Goal: Task Accomplishment & Management: Use online tool/utility

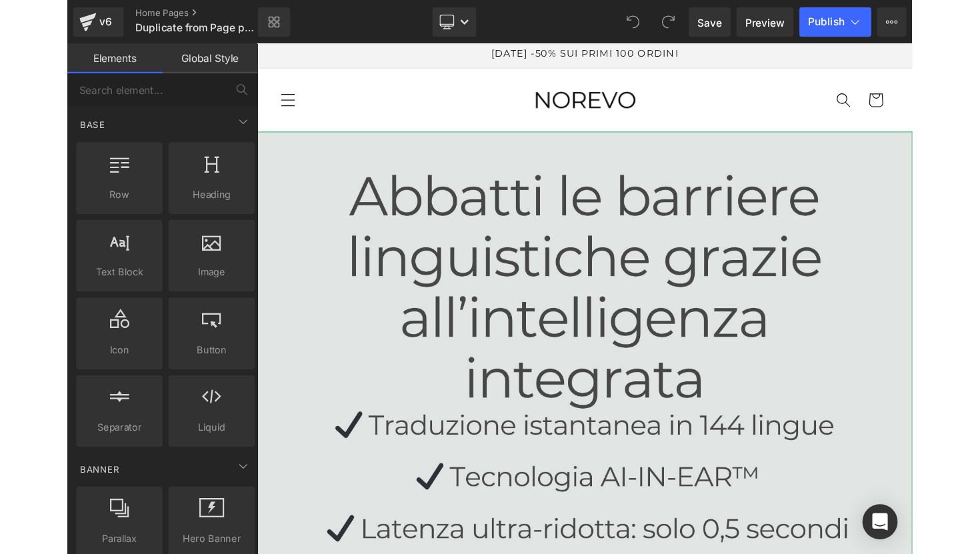
scroll to position [5, 0]
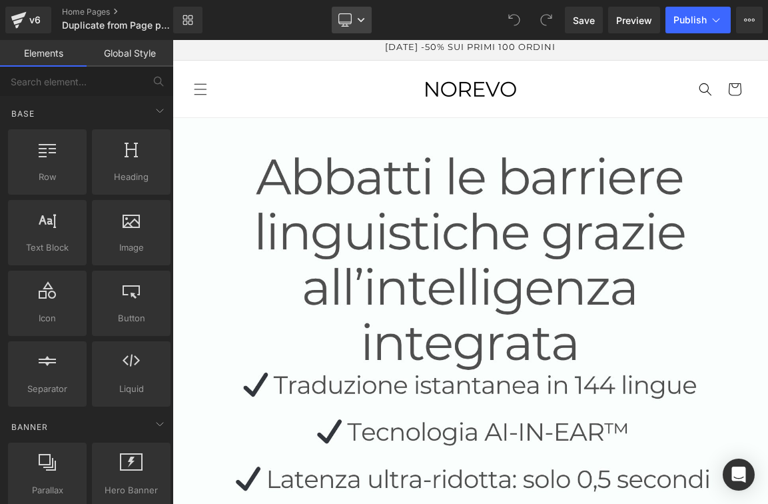
click at [361, 25] on link "Desktop" at bounding box center [352, 20] width 40 height 27
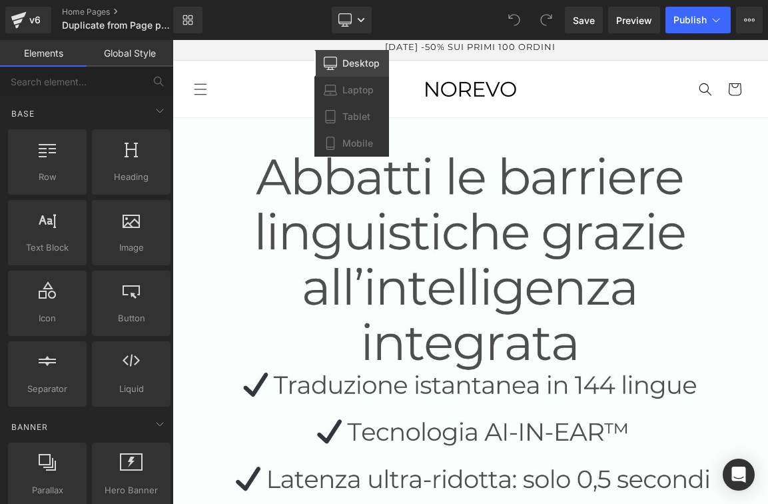
click at [359, 57] on link "Desktop" at bounding box center [352, 63] width 75 height 27
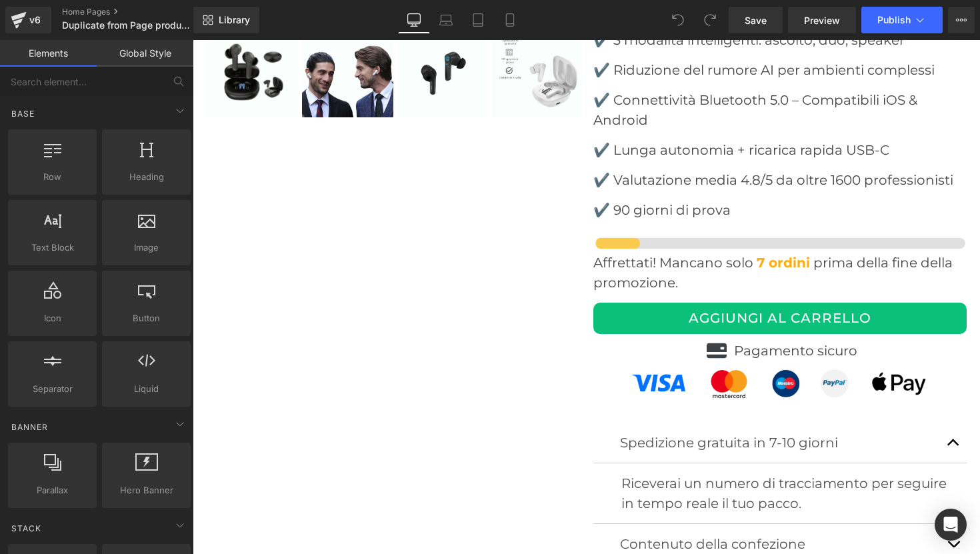
scroll to position [4629, 0]
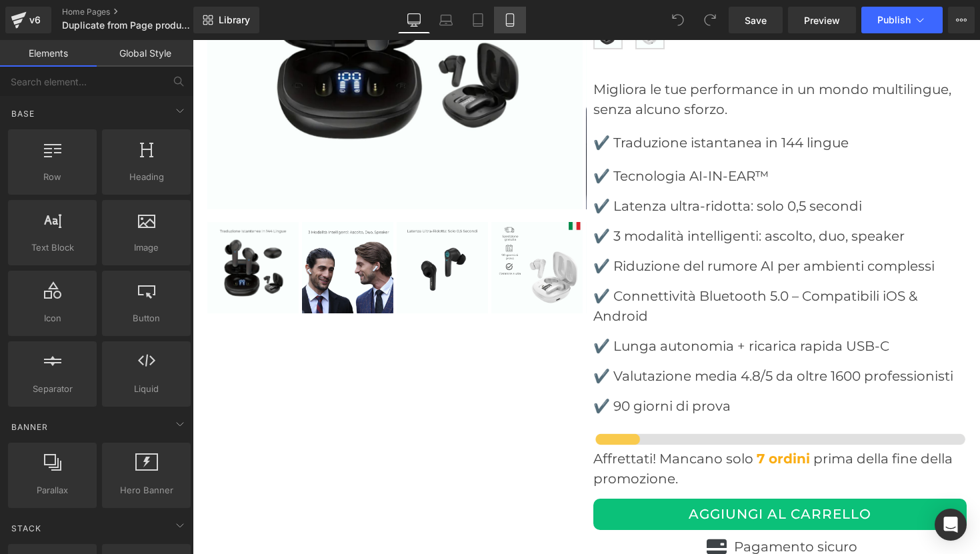
click at [505, 23] on icon at bounding box center [509, 19] width 13 height 13
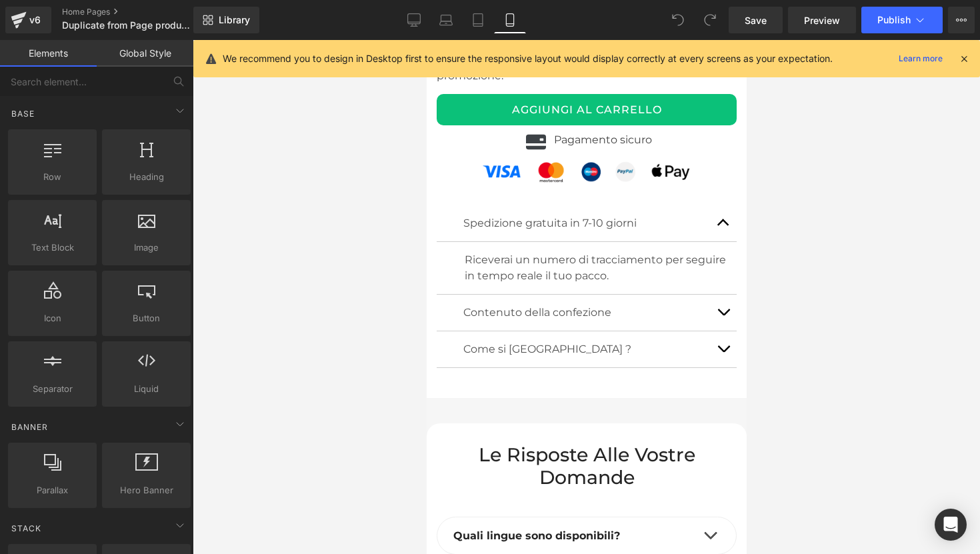
scroll to position [5949, 0]
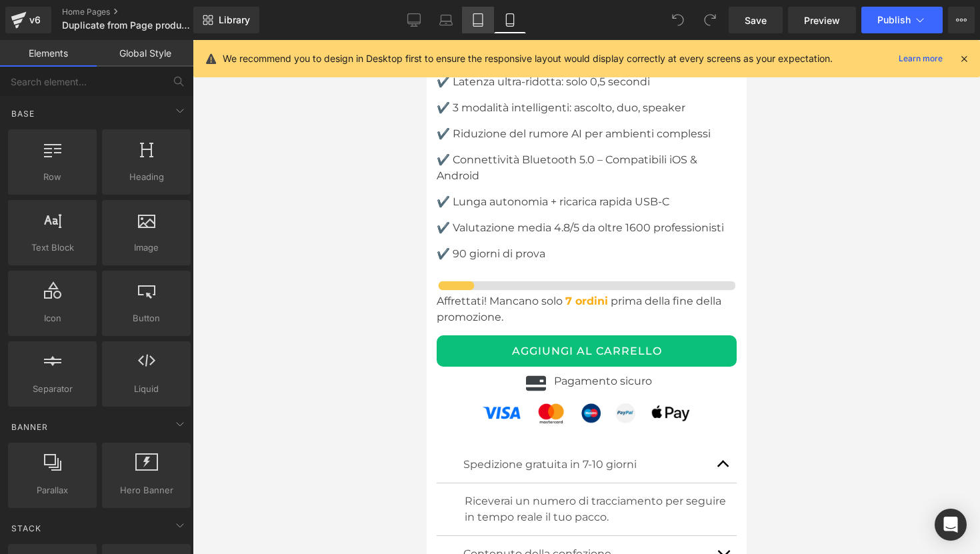
click at [485, 19] on icon at bounding box center [477, 19] width 13 height 13
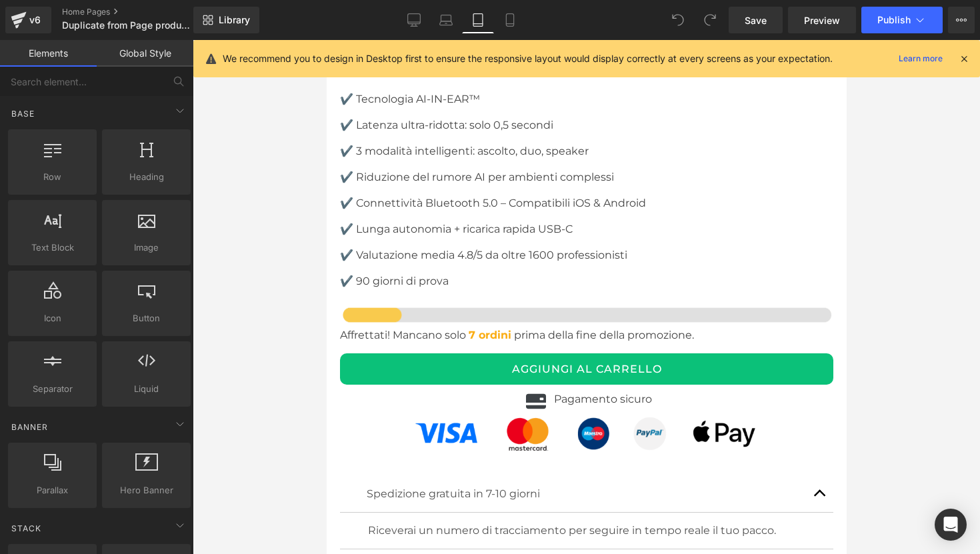
scroll to position [7621, 0]
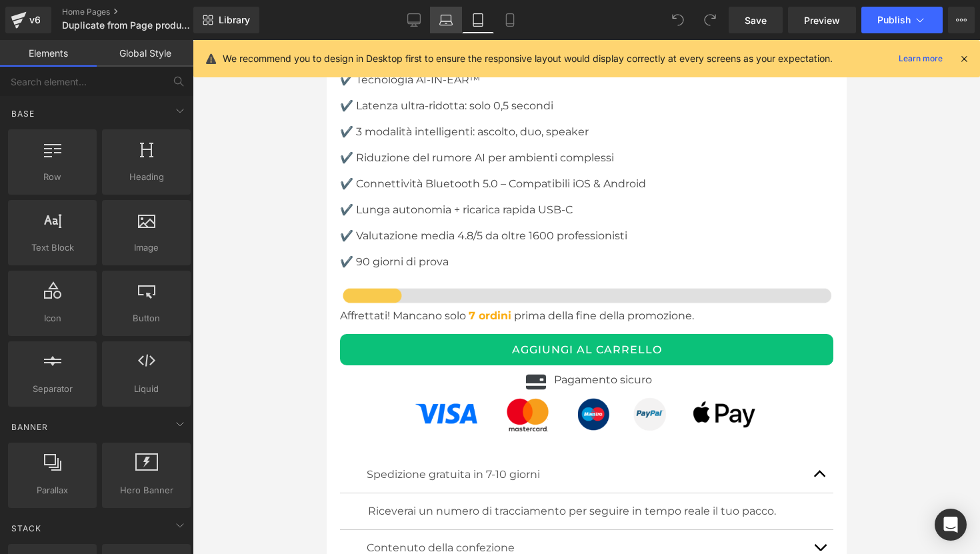
click at [445, 21] on icon at bounding box center [445, 19] width 13 height 13
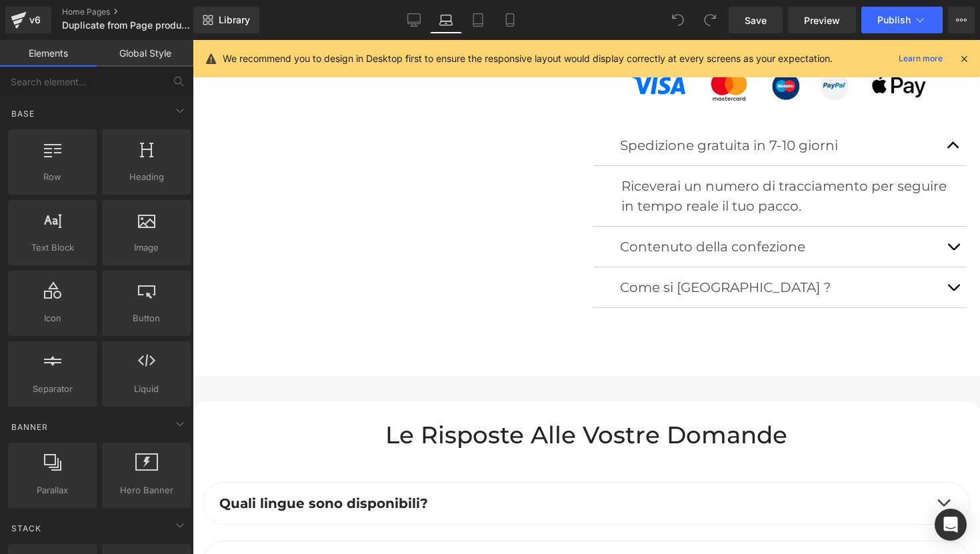
scroll to position [4665, 0]
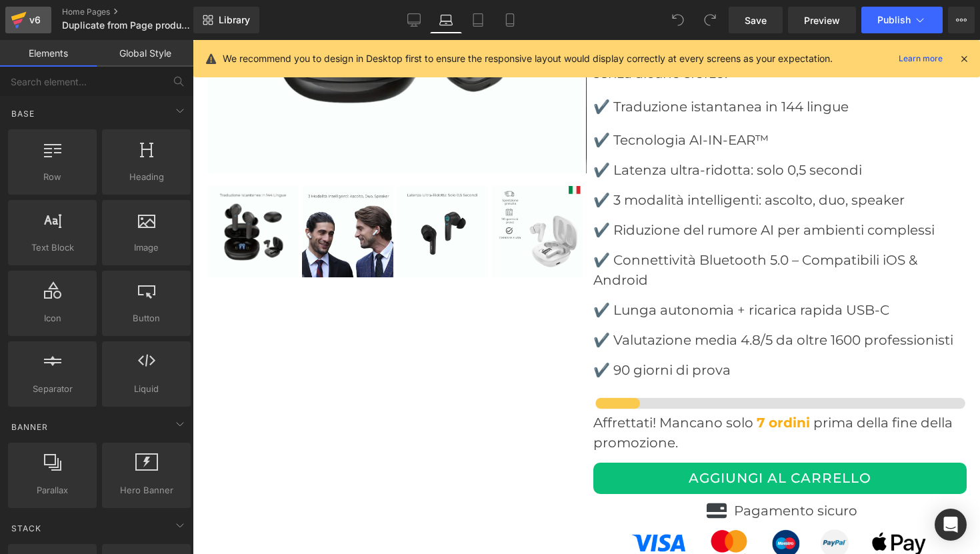
click at [22, 17] on icon at bounding box center [19, 19] width 16 height 33
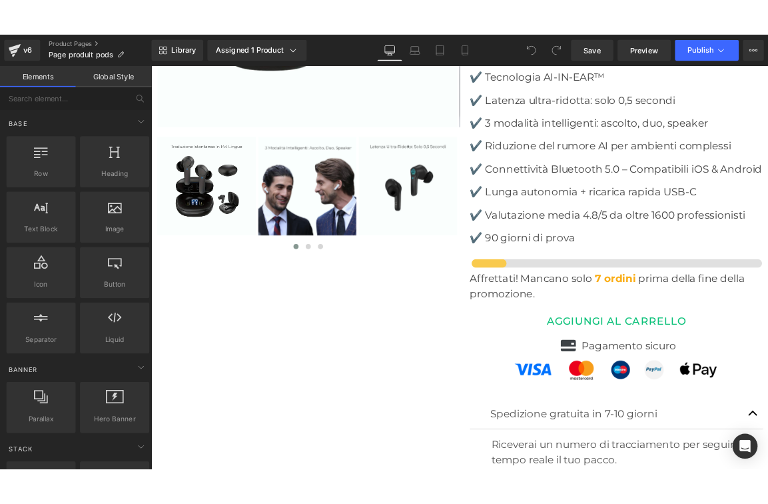
scroll to position [4268, 0]
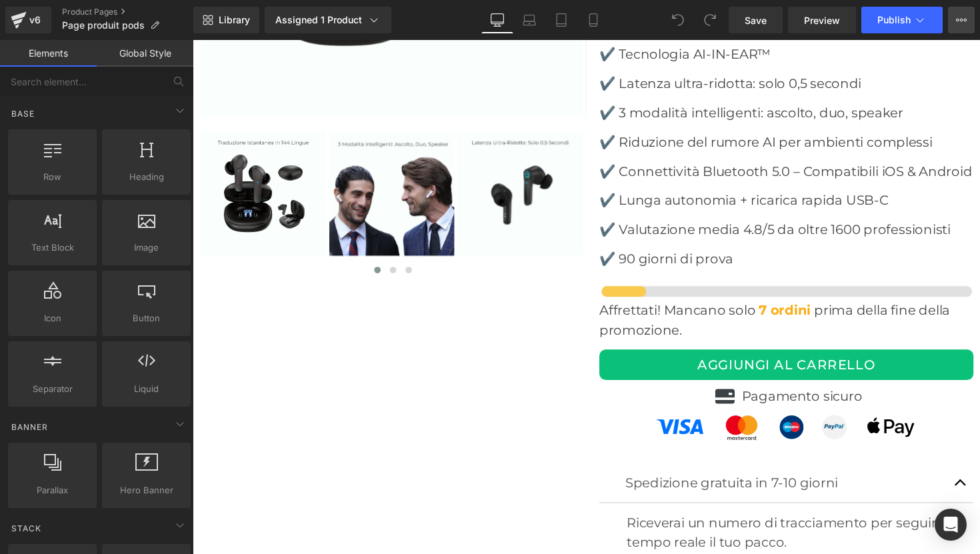
click at [960, 14] on button "View Live Page View with current Template Save Template to Library Schedule Pub…" at bounding box center [961, 20] width 27 height 27
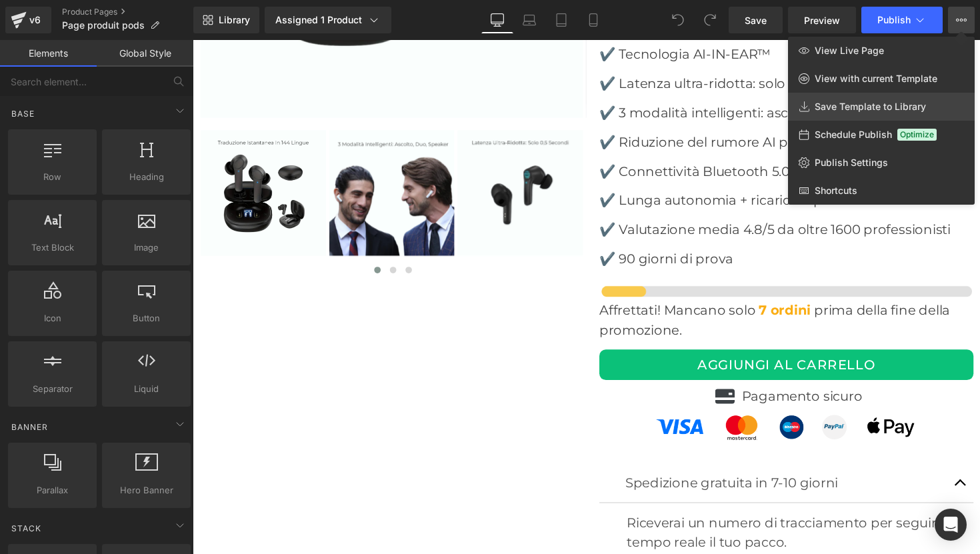
click at [885, 102] on span "Save Template to Library" at bounding box center [869, 107] width 111 height 12
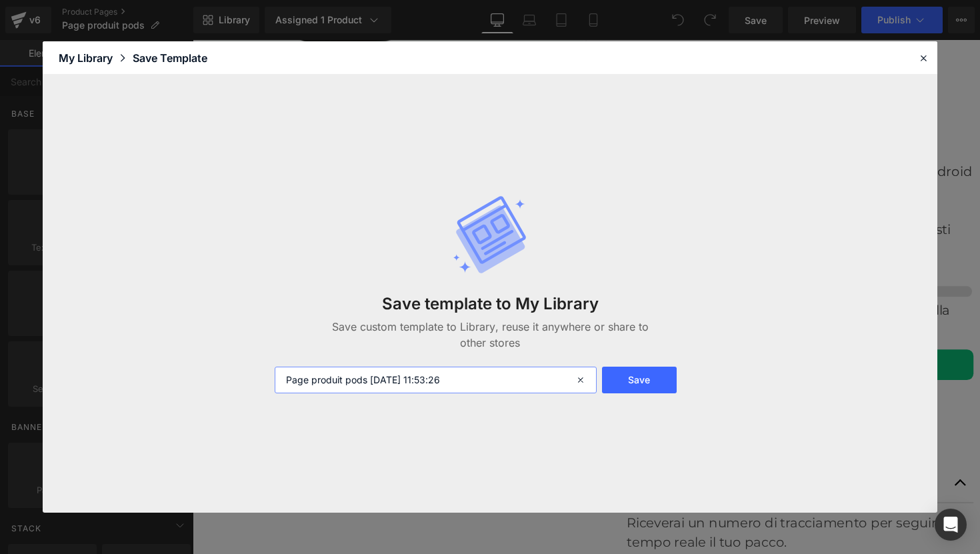
drag, startPoint x: 483, startPoint y: 378, endPoint x: 267, endPoint y: 377, distance: 215.3
click at [267, 377] on div "Page produit pods [DATE] 11:53:26" at bounding box center [434, 380] width 335 height 27
type input "PPRODUIT"
click at [651, 383] on button "Save" at bounding box center [639, 380] width 75 height 27
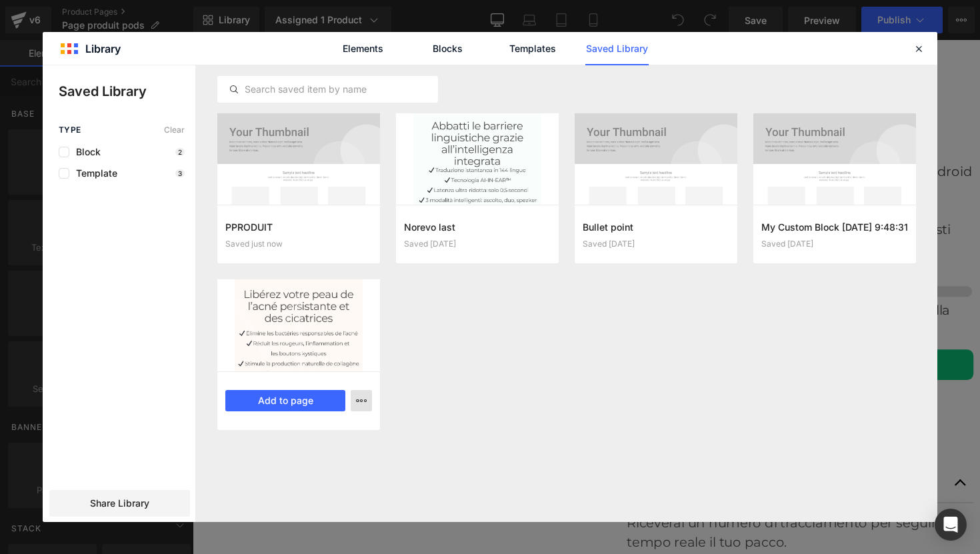
click at [358, 403] on icon "button" at bounding box center [361, 400] width 11 height 11
click at [358, 403] on div at bounding box center [490, 293] width 894 height 457
click at [918, 52] on icon at bounding box center [918, 49] width 12 height 12
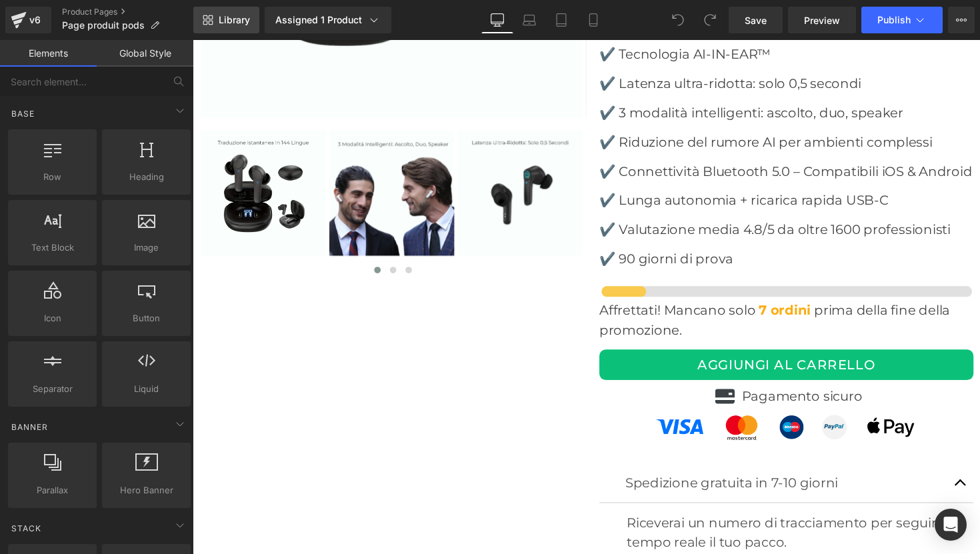
click at [231, 21] on span "Library" at bounding box center [234, 20] width 31 height 12
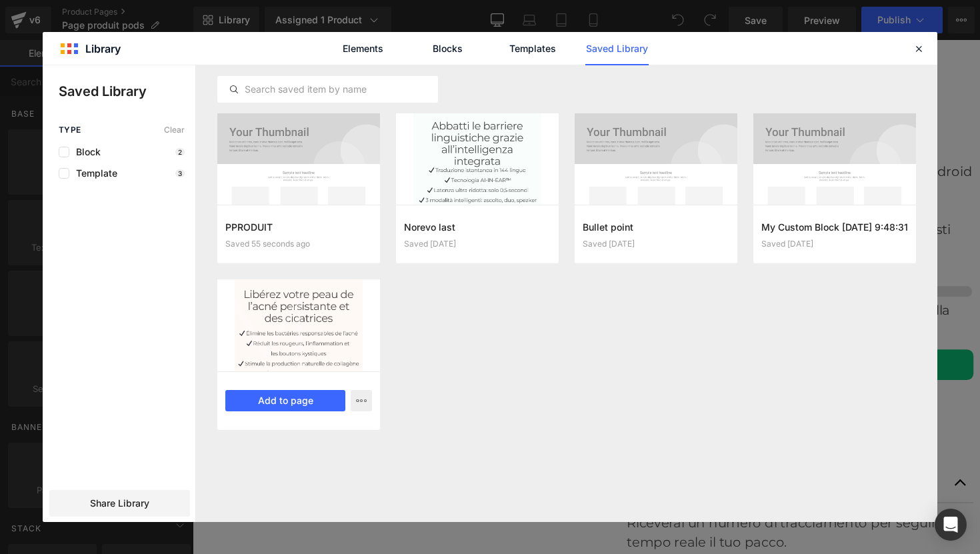
click at [299, 311] on div at bounding box center [298, 324] width 163 height 91
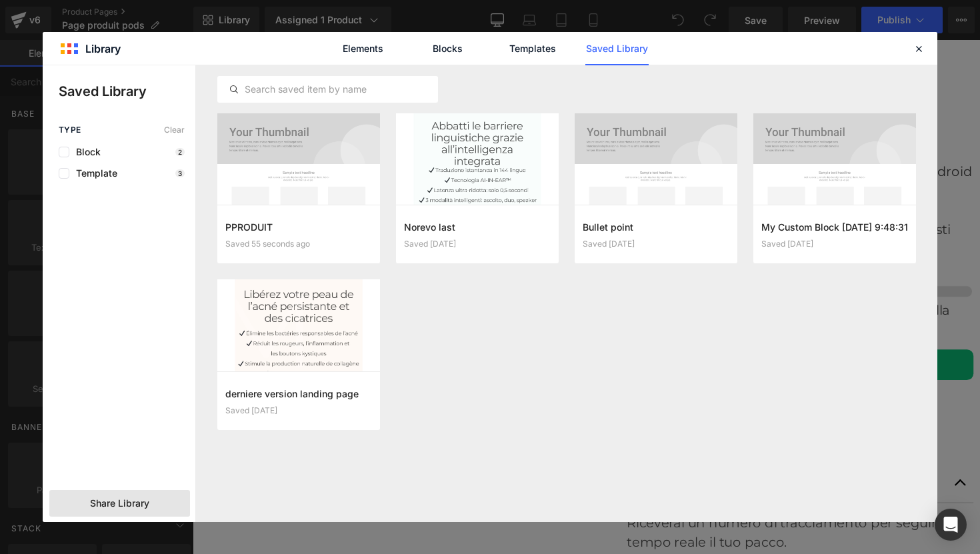
click at [135, 513] on div "Share Library" at bounding box center [119, 503] width 141 height 27
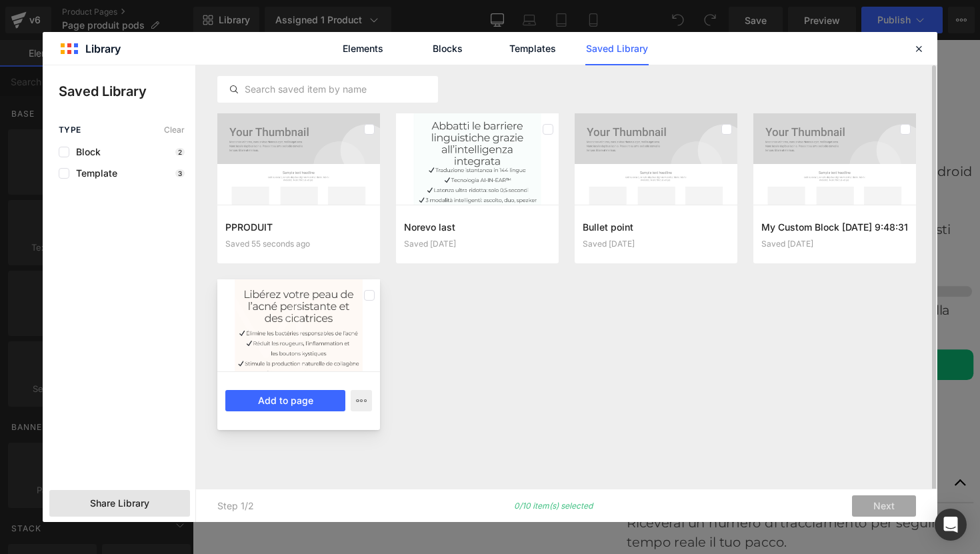
click at [335, 325] on div at bounding box center [298, 324] width 163 height 91
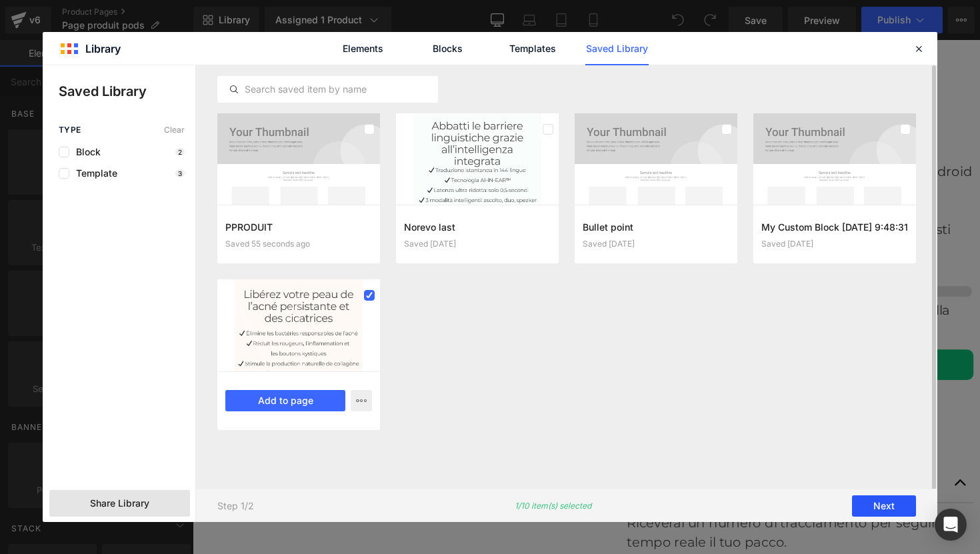
click at [873, 506] on button "Next" at bounding box center [884, 505] width 64 height 21
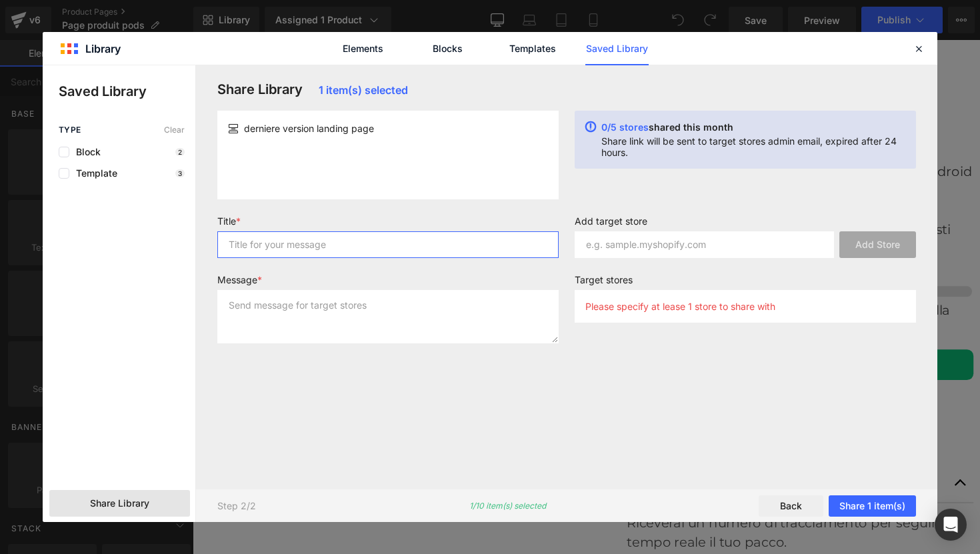
click at [292, 239] on input "text" at bounding box center [387, 244] width 341 height 27
type input "la page"
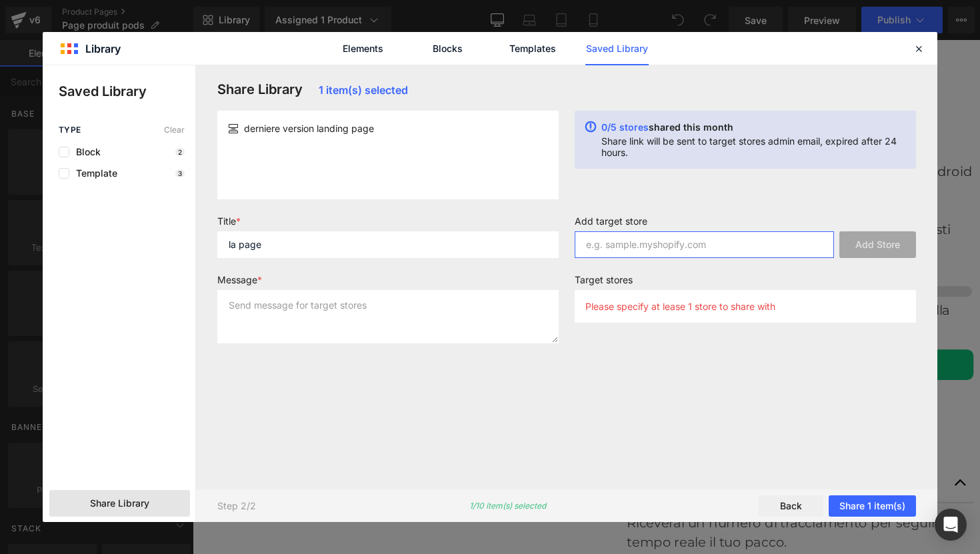
click at [677, 243] on input "text" at bounding box center [704, 244] width 259 height 27
paste input "qyi4mu-g1"
type input "qyi4mu-g1"
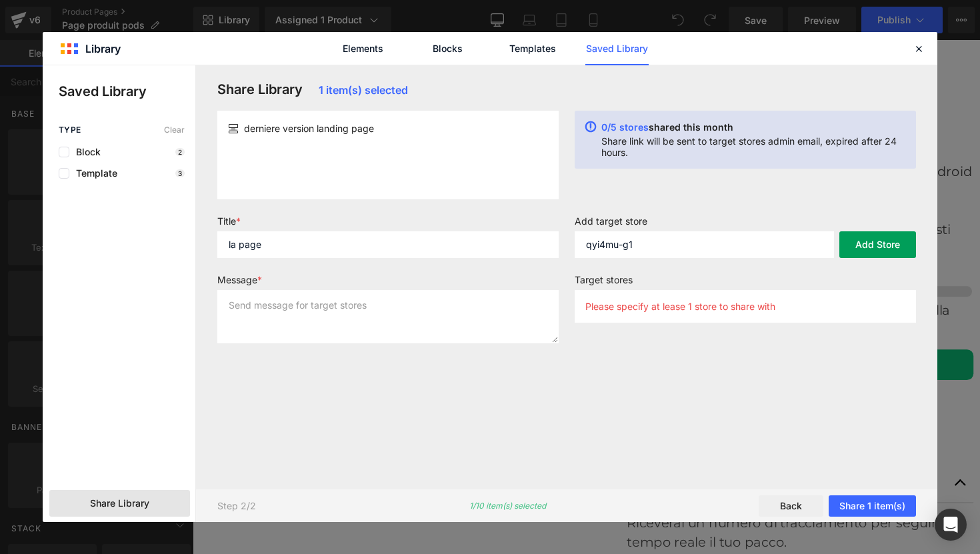
click at [866, 245] on button "Add Store" at bounding box center [877, 244] width 77 height 27
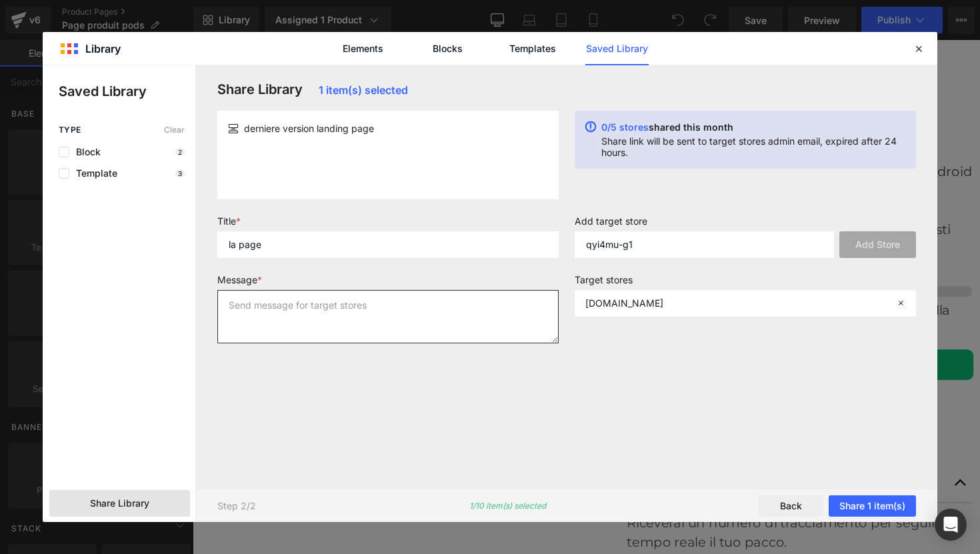
click at [384, 302] on textarea at bounding box center [387, 316] width 341 height 53
type textarea "la page"
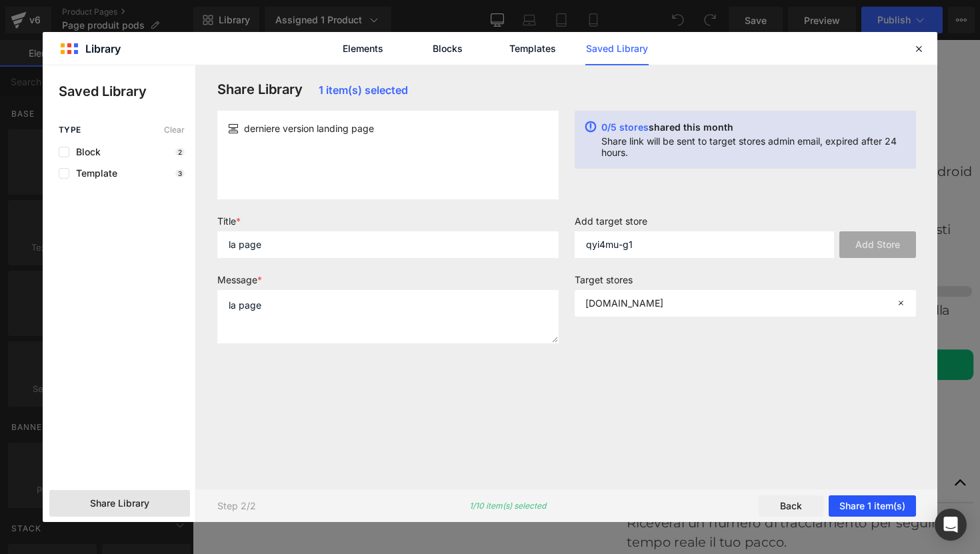
click at [865, 500] on button "Share 1 item(s)" at bounding box center [871, 505] width 87 height 21
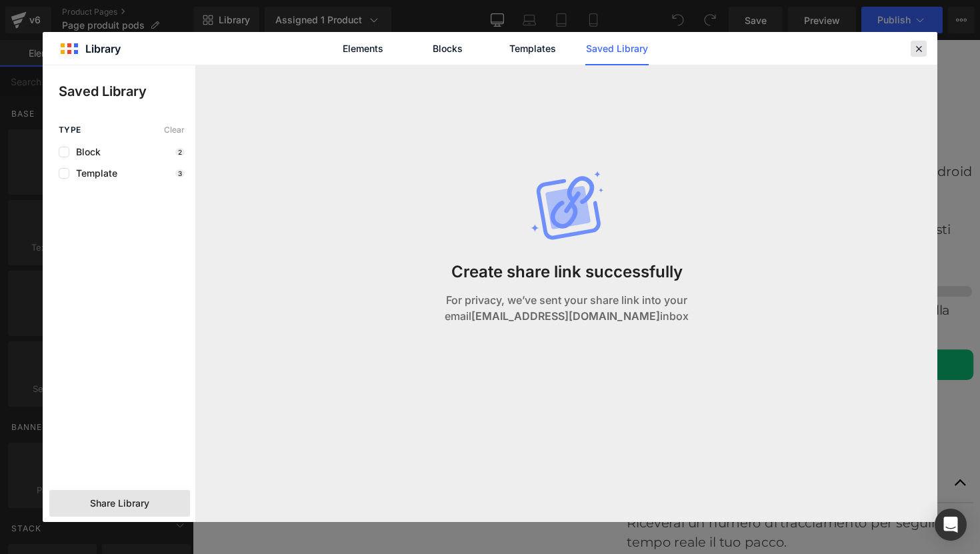
click at [916, 49] on icon at bounding box center [918, 49] width 12 height 12
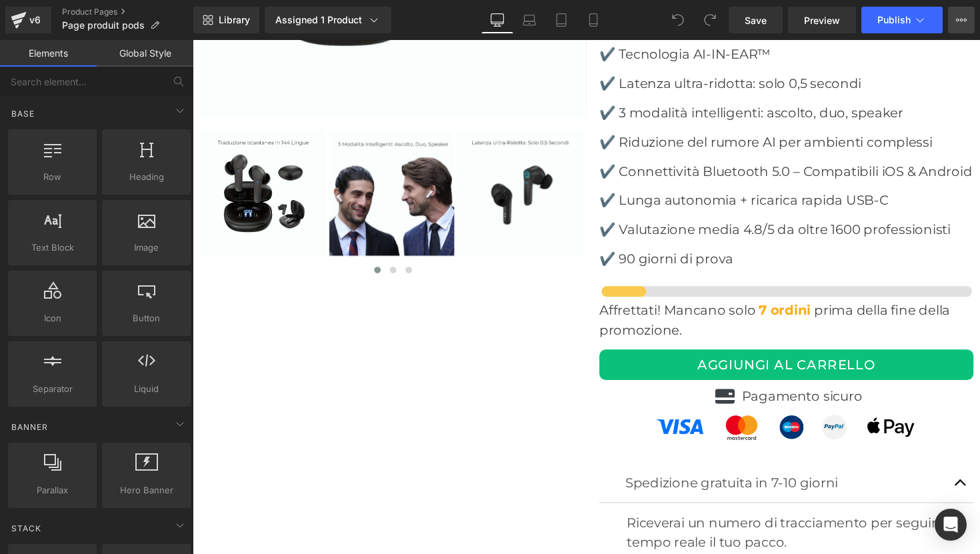
click at [963, 19] on icon at bounding box center [961, 20] width 11 height 11
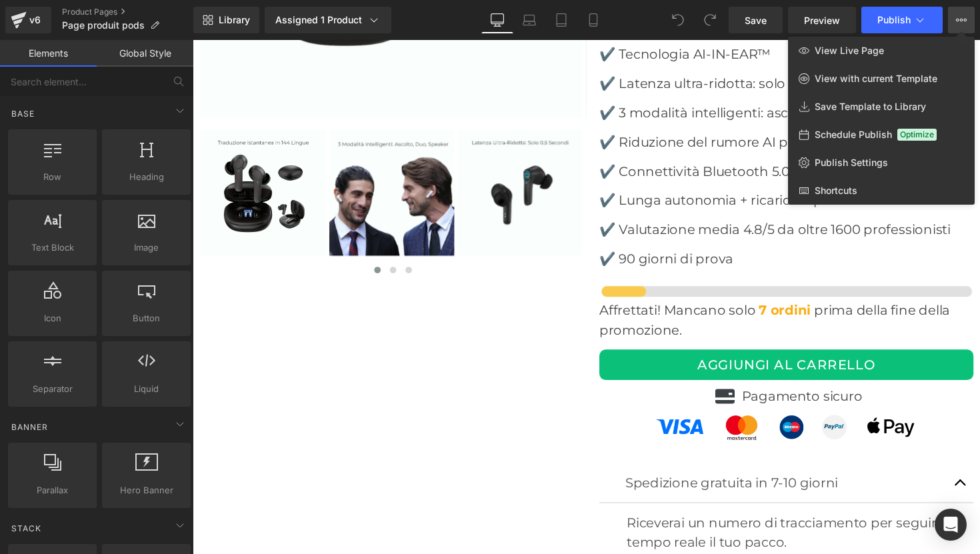
drag, startPoint x: 233, startPoint y: 19, endPoint x: 271, endPoint y: 37, distance: 42.6
click at [273, 37] on div "Library Assigned 1 Product Product Preview SmartPods™️ Manage assigned products…" at bounding box center [586, 20] width 786 height 40
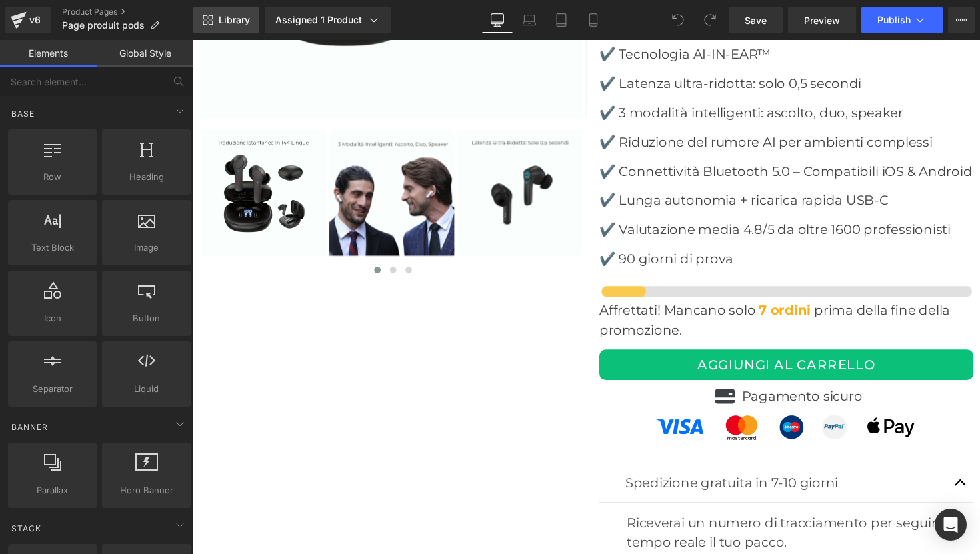
click at [240, 26] on link "Library" at bounding box center [226, 20] width 66 height 27
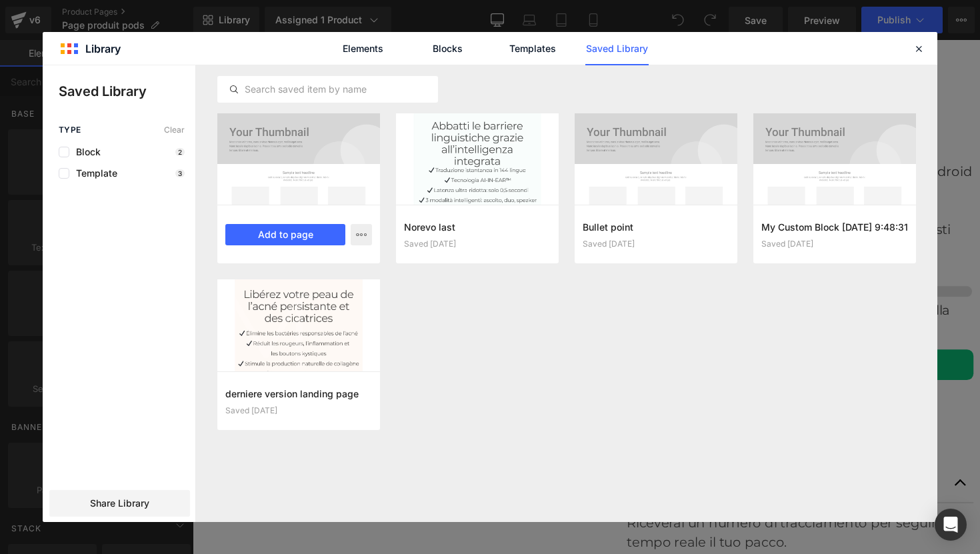
click at [323, 173] on div at bounding box center [298, 158] width 163 height 91
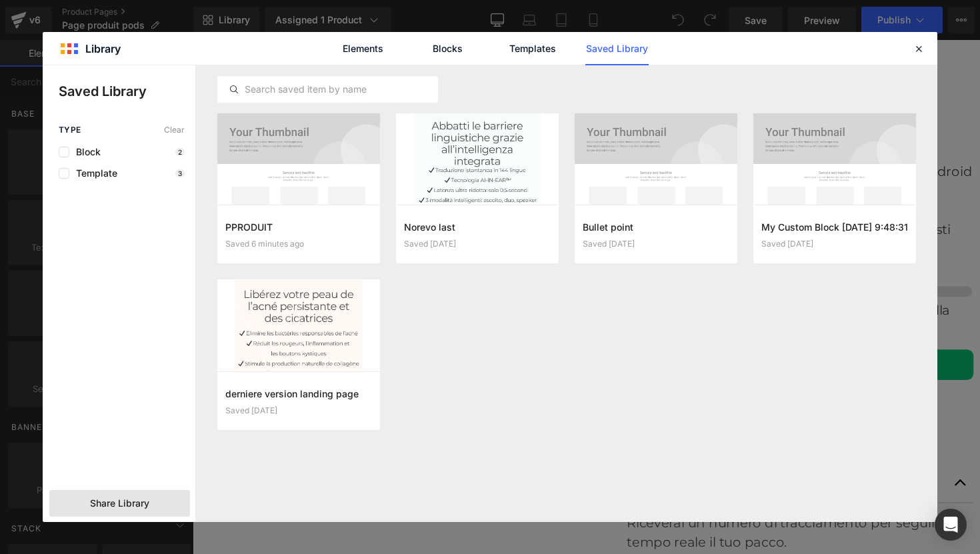
click at [135, 495] on div "Share Library" at bounding box center [119, 503] width 141 height 27
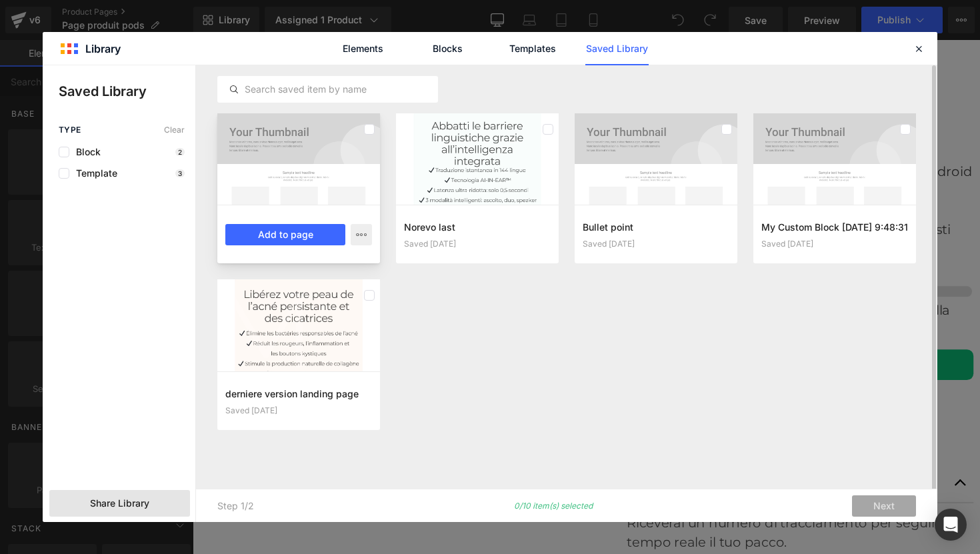
click at [240, 130] on div at bounding box center [298, 158] width 163 height 91
click at [368, 129] on icon at bounding box center [369, 129] width 7 height 0
click at [918, 46] on icon at bounding box center [918, 49] width 12 height 12
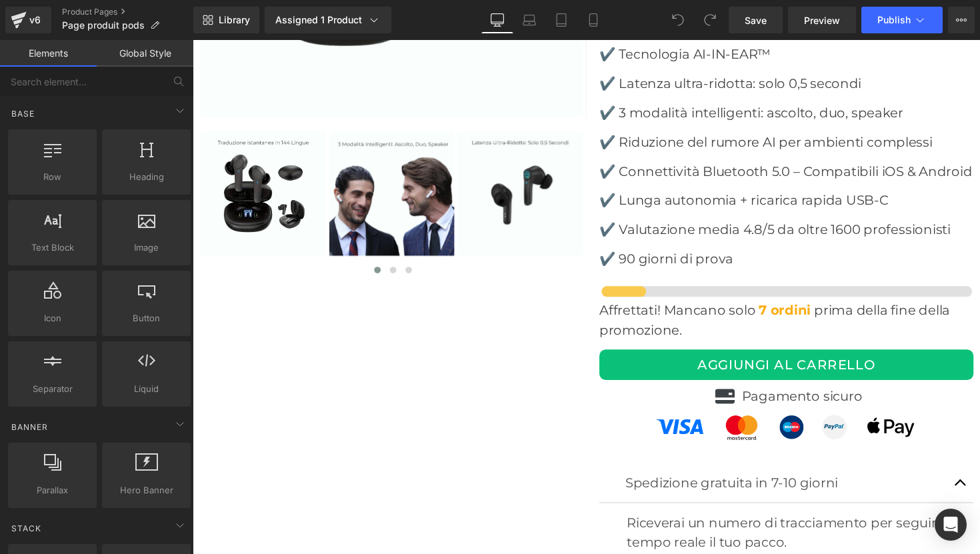
click at [501, 13] on link "Desktop" at bounding box center [497, 20] width 32 height 27
click at [972, 21] on button "View Live Page View with current Template Save Template to Library Schedule Pub…" at bounding box center [961, 20] width 27 height 27
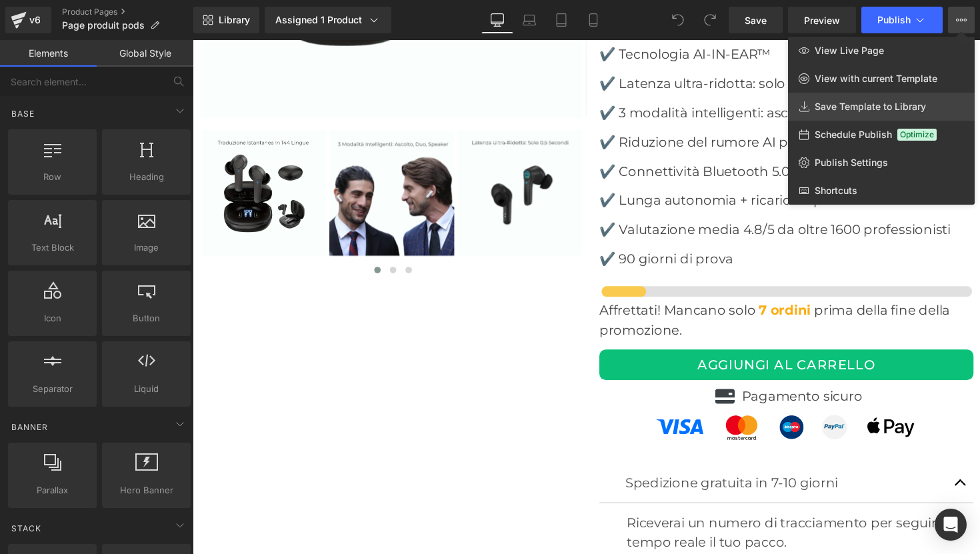
click at [842, 111] on span "Save Template to Library" at bounding box center [869, 107] width 111 height 12
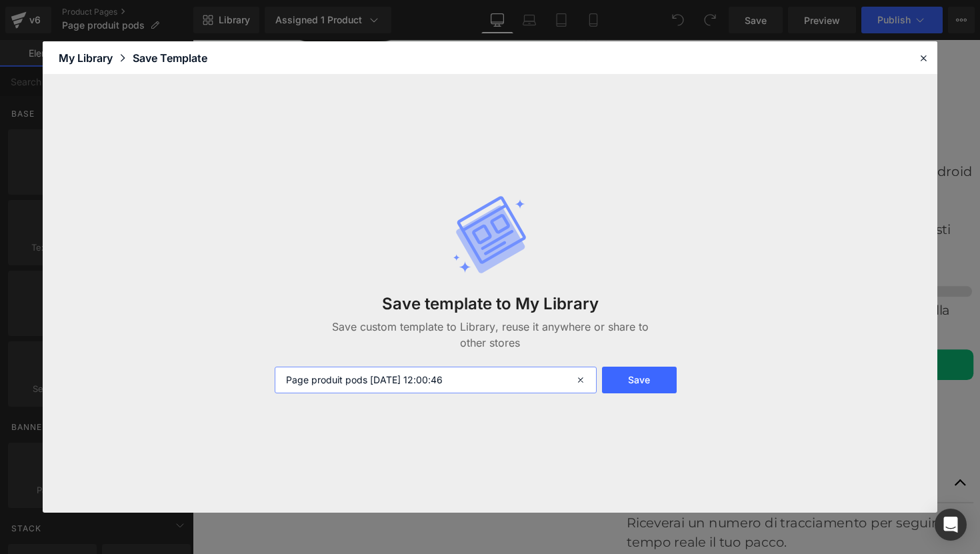
drag, startPoint x: 469, startPoint y: 382, endPoint x: 169, endPoint y: 362, distance: 300.6
click at [169, 362] on div "Save template to My Library Save custom template to Library, reuse it anywhere …" at bounding box center [490, 293] width 894 height 437
type input "PP LAST 2025"
click at [630, 387] on button "Save" at bounding box center [639, 380] width 75 height 27
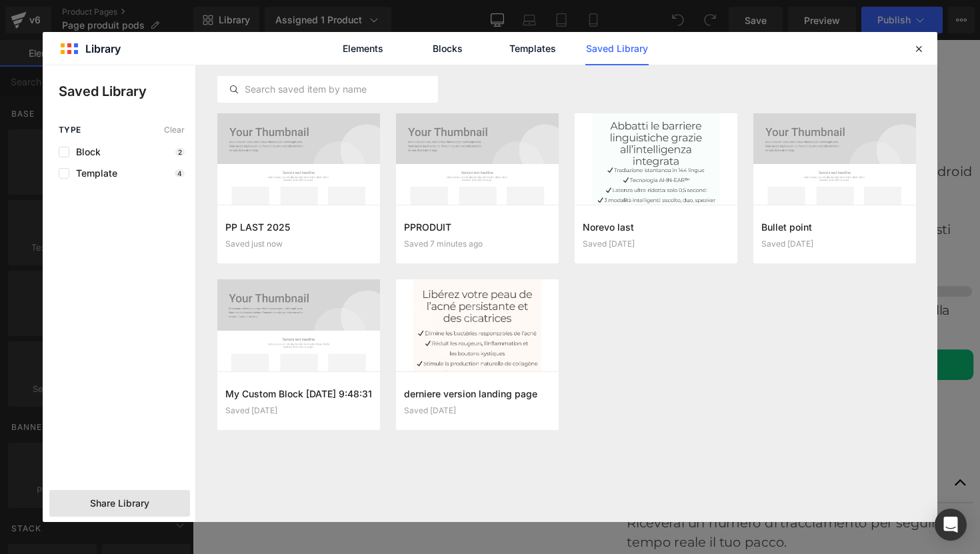
click at [132, 502] on span "Share Library" at bounding box center [119, 503] width 59 height 13
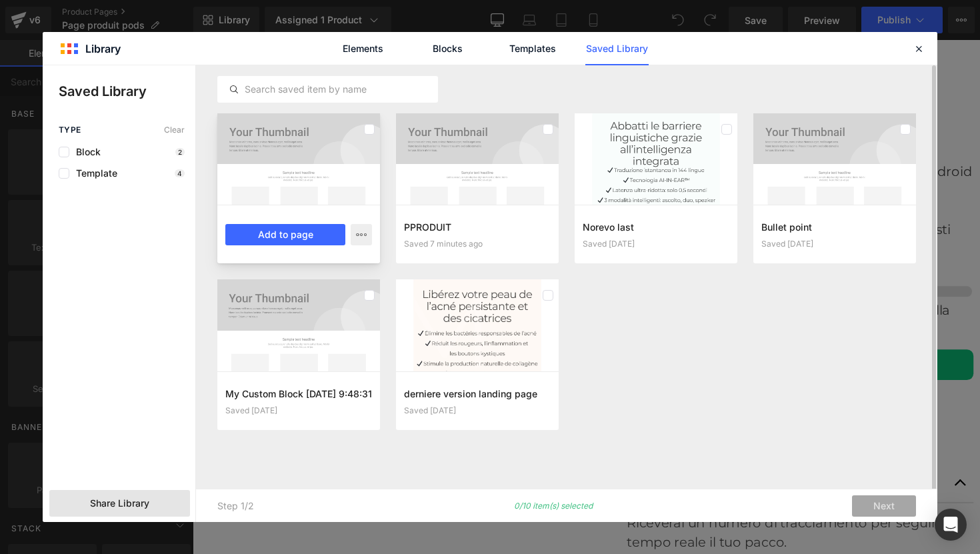
click at [321, 171] on div at bounding box center [298, 158] width 163 height 91
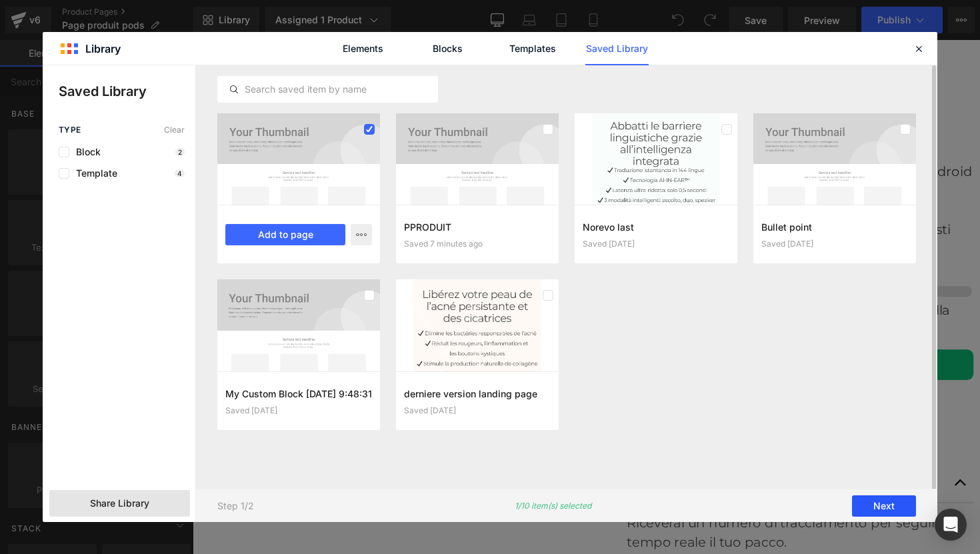
click at [886, 507] on button "Next" at bounding box center [884, 505] width 64 height 21
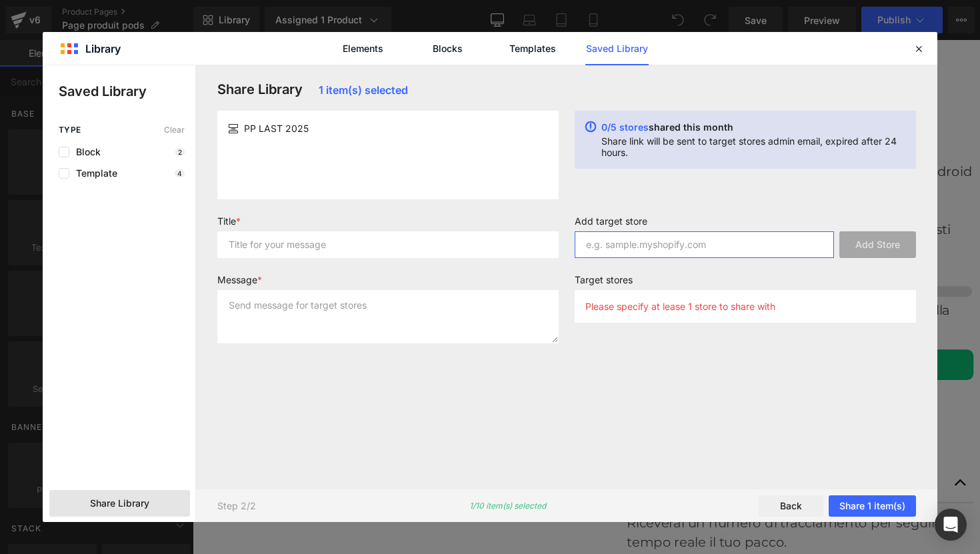
click at [611, 245] on input "text" at bounding box center [704, 244] width 259 height 27
paste input "qyi4mu-g1"
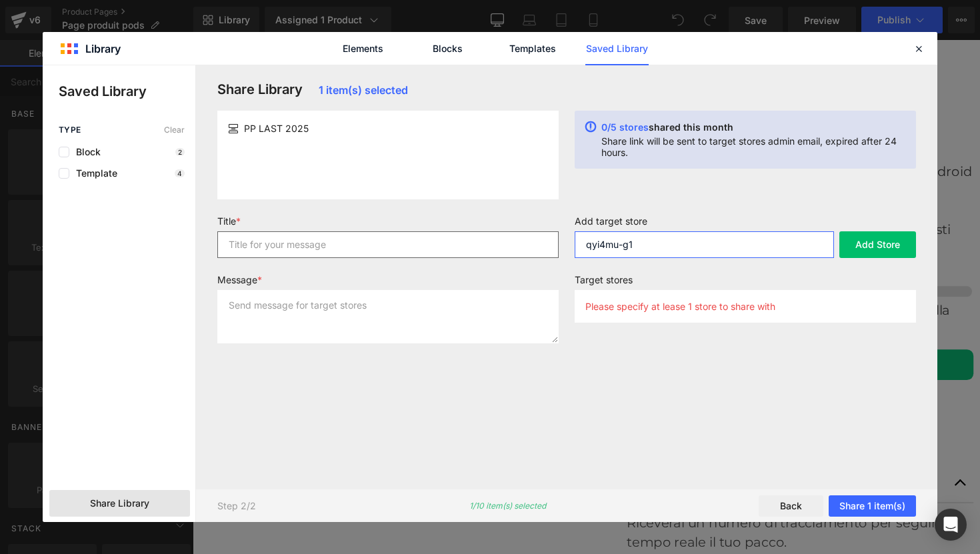
type input "qyi4mu-g1"
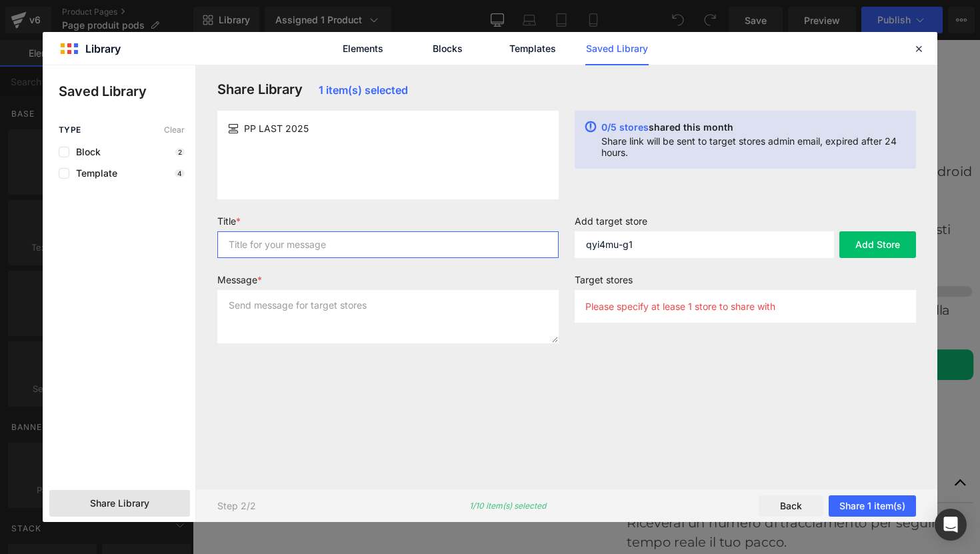
click at [301, 247] on input "text" at bounding box center [387, 244] width 341 height 27
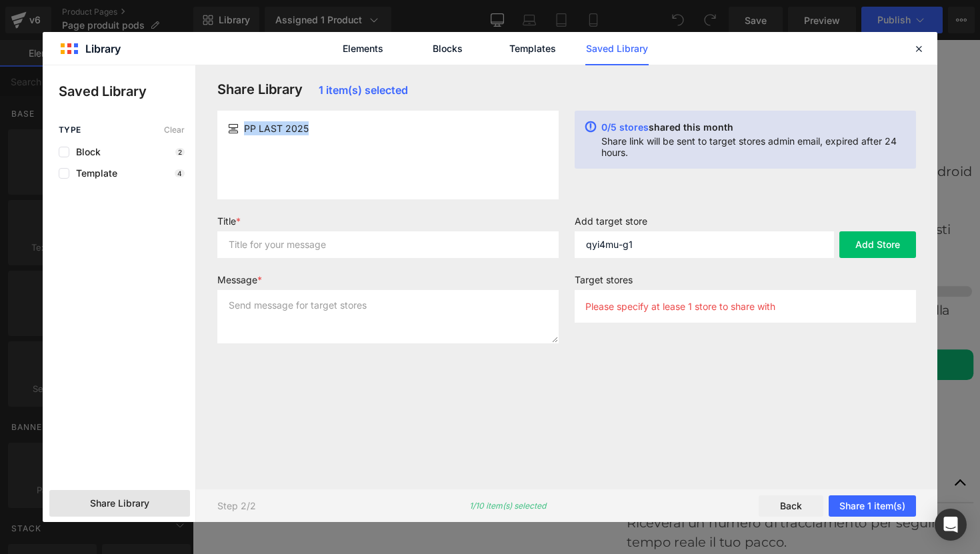
drag, startPoint x: 313, startPoint y: 124, endPoint x: 242, endPoint y: 125, distance: 71.3
click at [242, 125] on div "PP LAST 2025" at bounding box center [388, 128] width 320 height 14
copy span "PP LAST 2025"
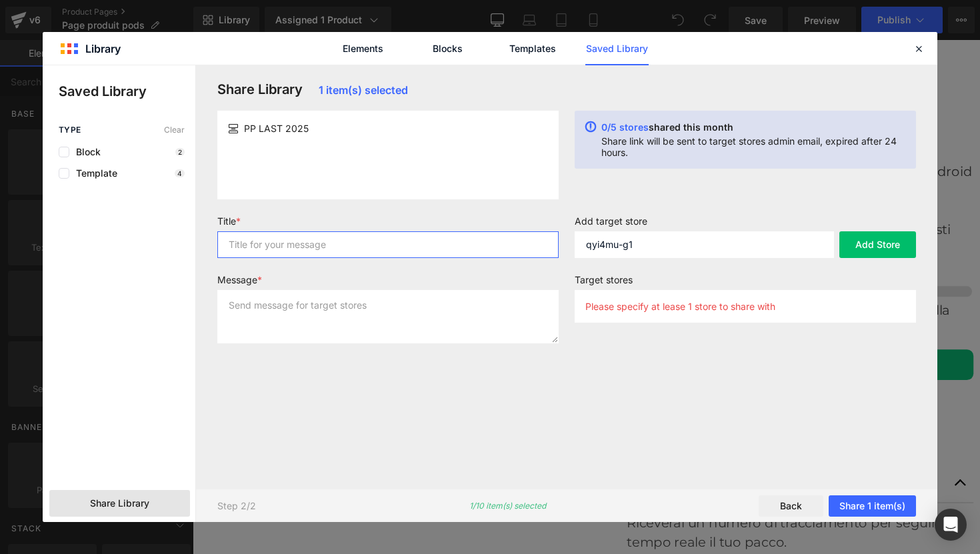
click at [271, 247] on input "text" at bounding box center [387, 244] width 341 height 27
paste input "PP LAST 2025"
type input "PP LAST 2025"
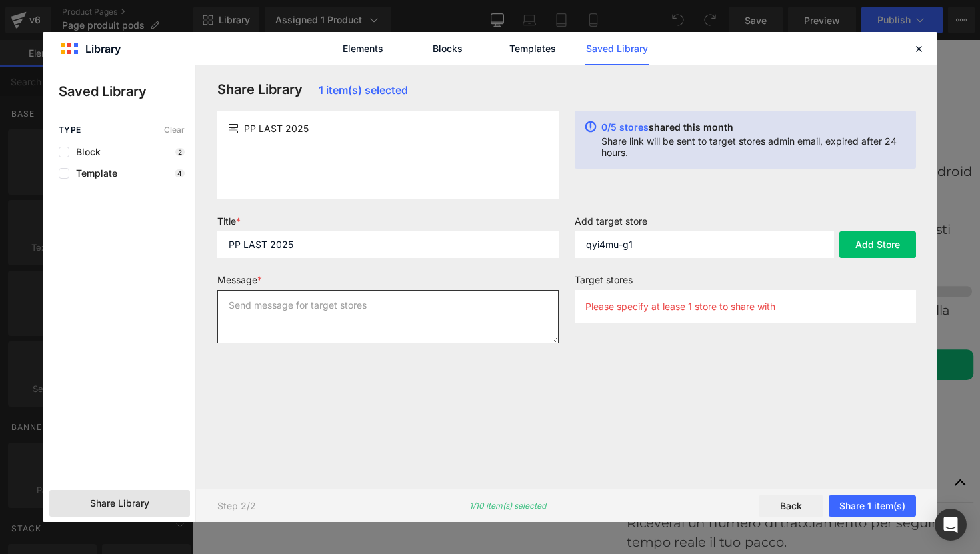
click at [256, 299] on textarea at bounding box center [387, 316] width 341 height 53
paste textarea "PP LAST 2025"
type textarea "PP LAST 2025"
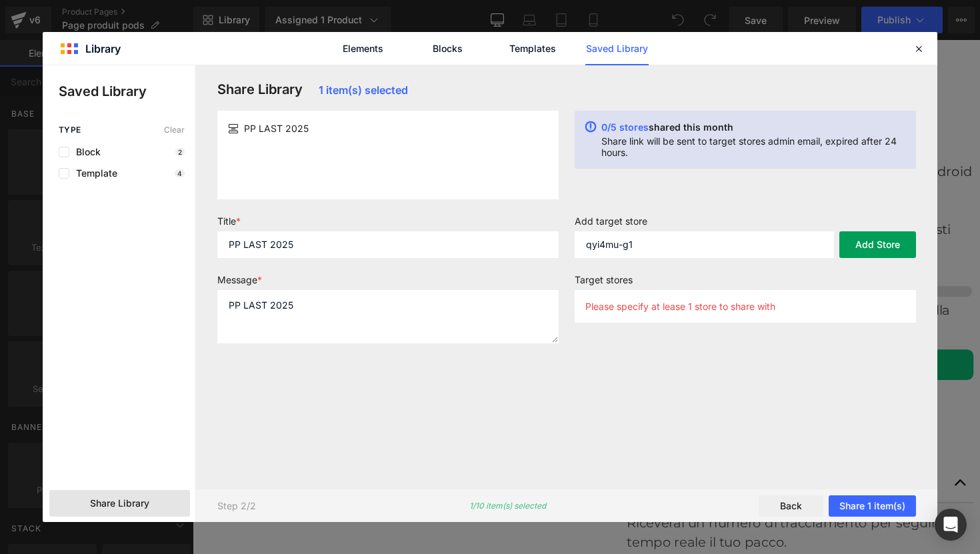
click at [876, 251] on button "Add Store" at bounding box center [877, 244] width 77 height 27
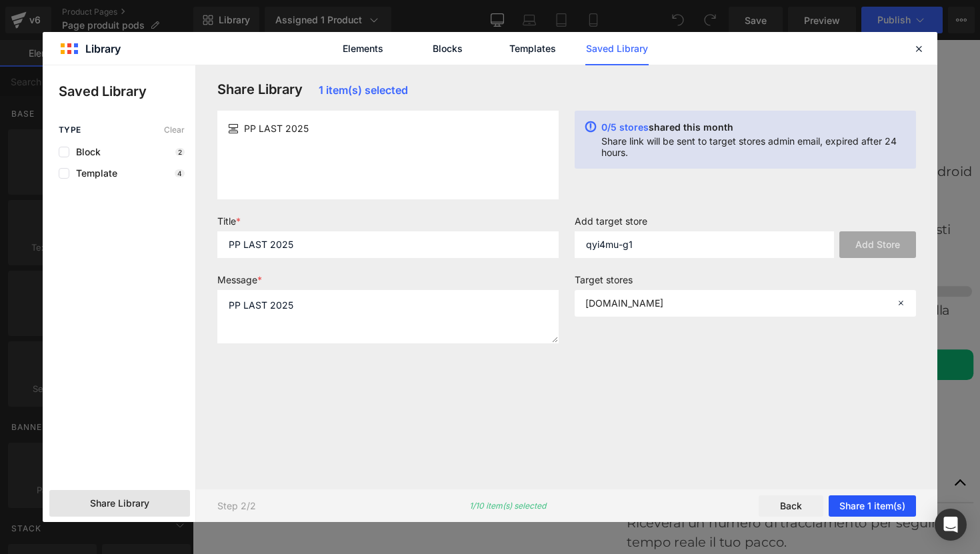
click at [869, 509] on button "Share 1 item(s)" at bounding box center [871, 505] width 87 height 21
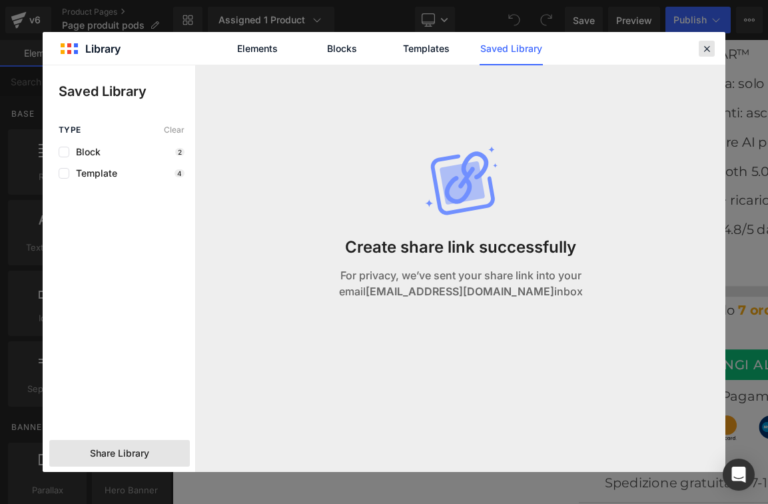
click at [707, 45] on icon at bounding box center [707, 49] width 12 height 12
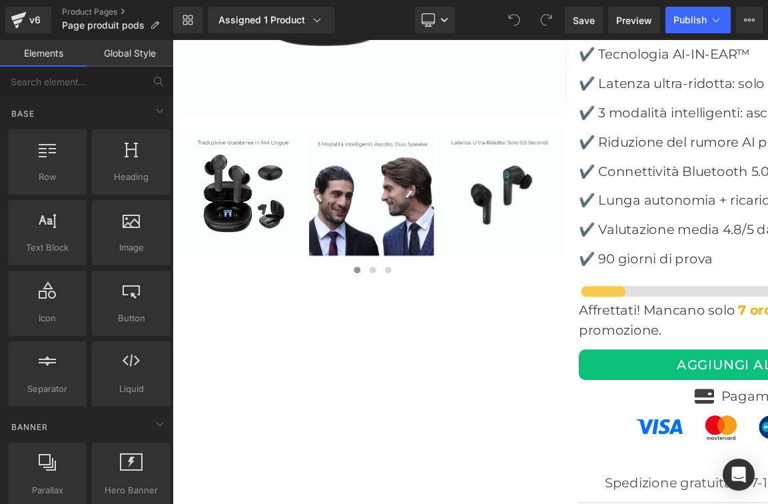
click at [133, 56] on link "Global Style" at bounding box center [130, 53] width 87 height 27
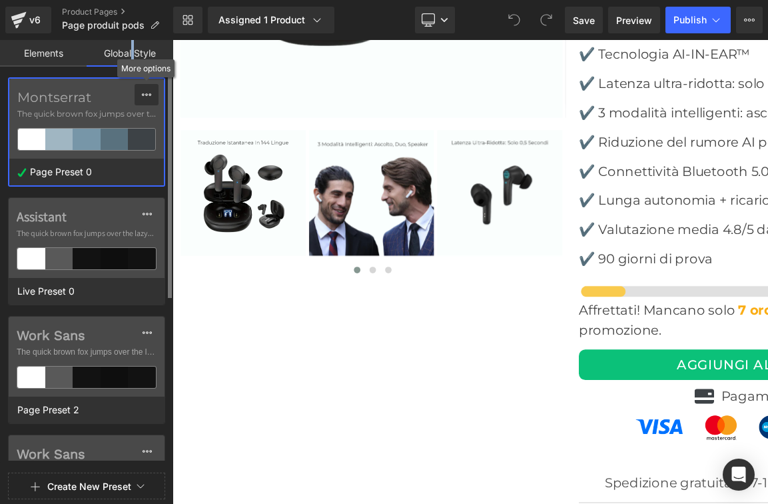
click at [145, 100] on div at bounding box center [146, 94] width 11 height 21
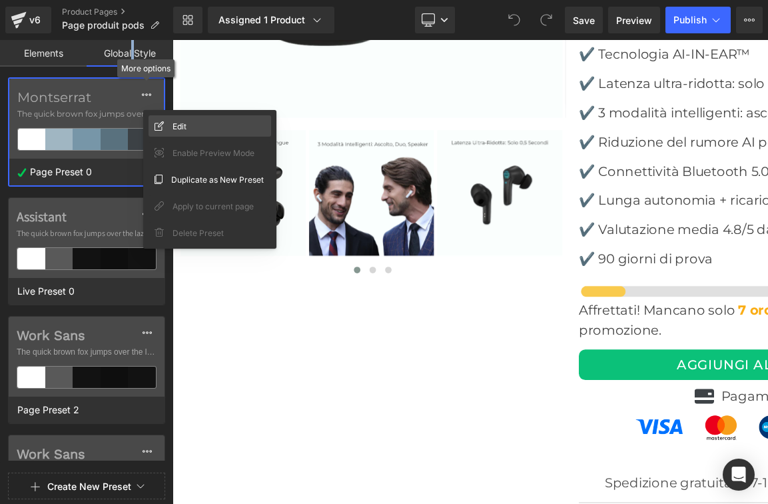
click at [174, 126] on span "Edit" at bounding box center [180, 126] width 14 height 14
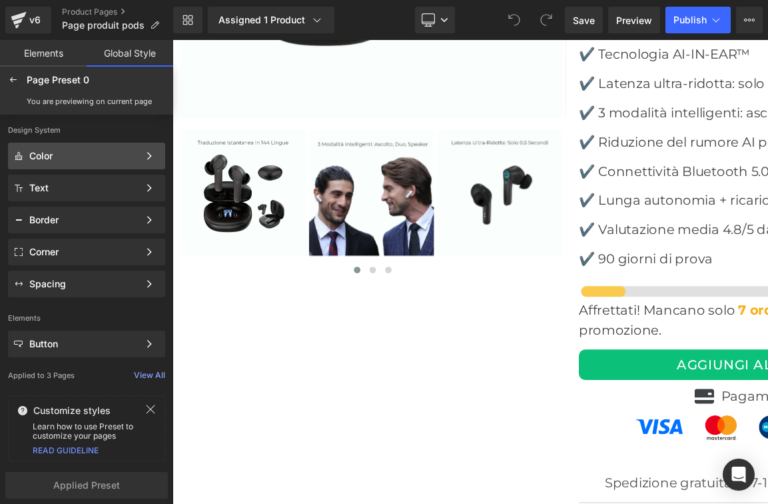
click at [109, 175] on div "Color Color Style Define a color palette and apply it to your pages 1 of 3 Next" at bounding box center [86, 188] width 157 height 27
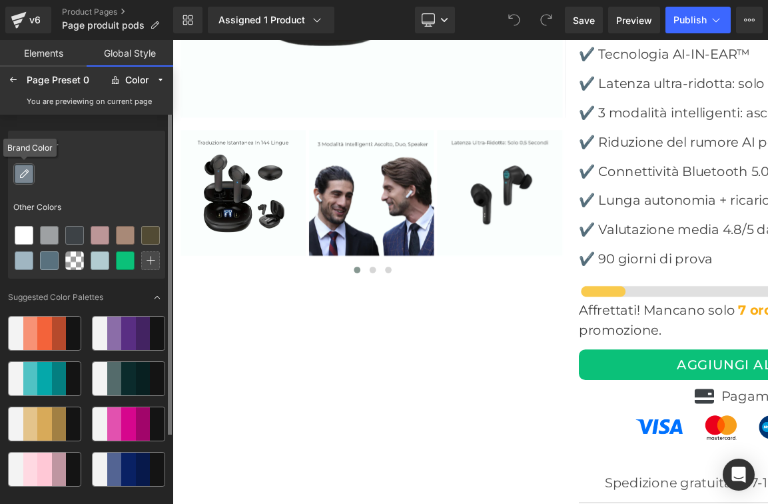
click at [27, 178] on icon at bounding box center [24, 174] width 11 height 11
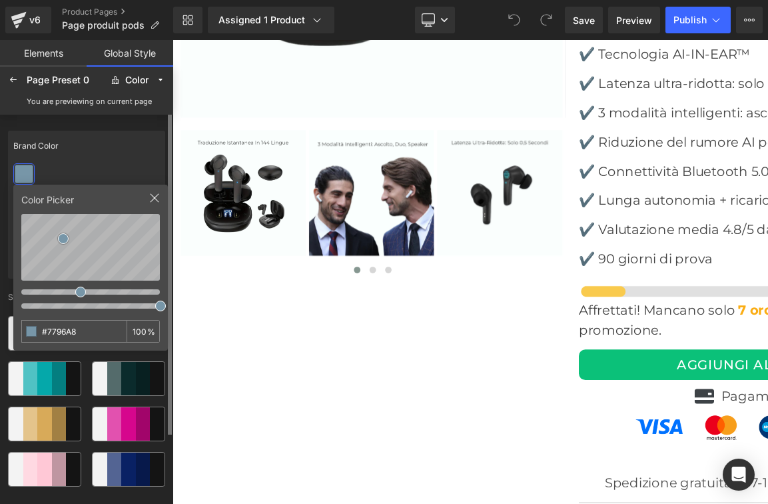
click at [157, 199] on icon at bounding box center [154, 198] width 11 height 11
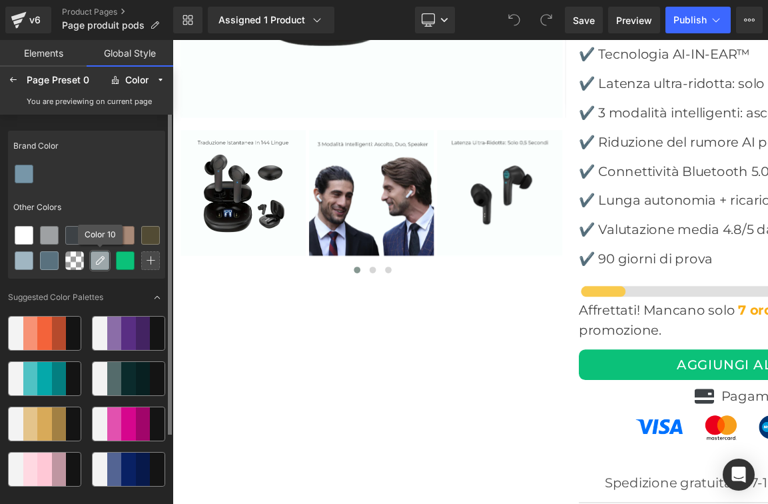
click at [101, 265] on icon at bounding box center [100, 260] width 11 height 11
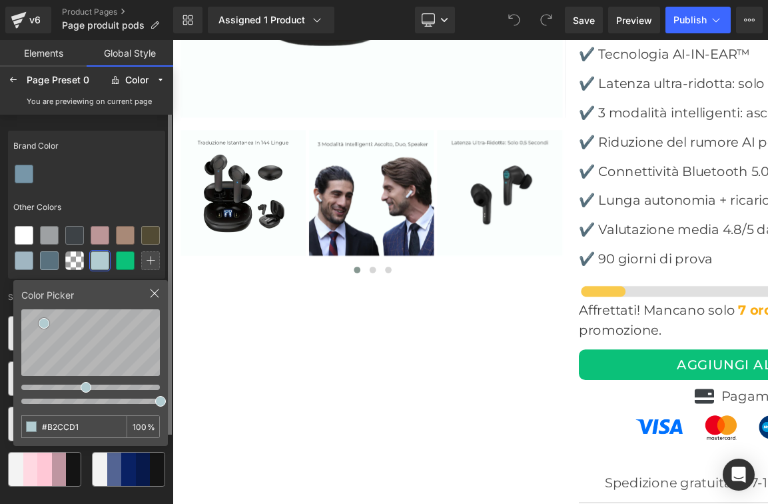
drag, startPoint x: 89, startPoint y: 429, endPoint x: 20, endPoint y: 423, distance: 68.9
click at [20, 423] on div "Color Picker #B2CCD1 100 %" at bounding box center [90, 363] width 155 height 166
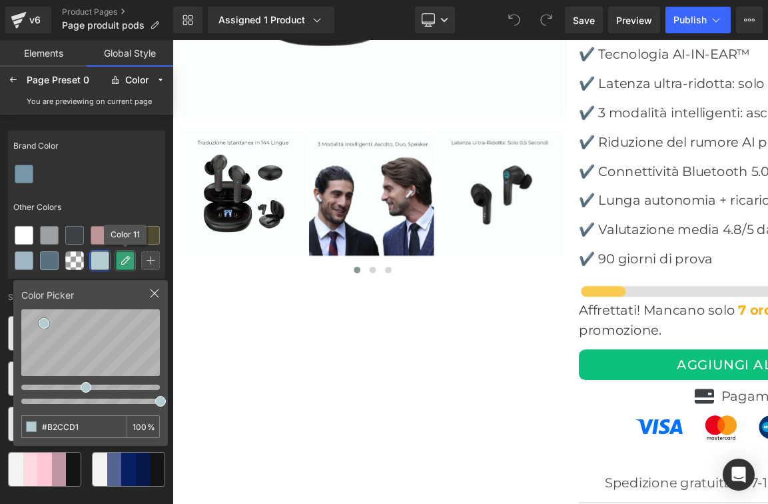
click at [126, 264] on icon at bounding box center [125, 260] width 11 height 11
drag, startPoint x: 96, startPoint y: 433, endPoint x: 41, endPoint y: 425, distance: 55.8
click at [41, 425] on input "#0BC179" at bounding box center [63, 426] width 83 height 21
click at [13, 82] on icon at bounding box center [13, 80] width 11 height 11
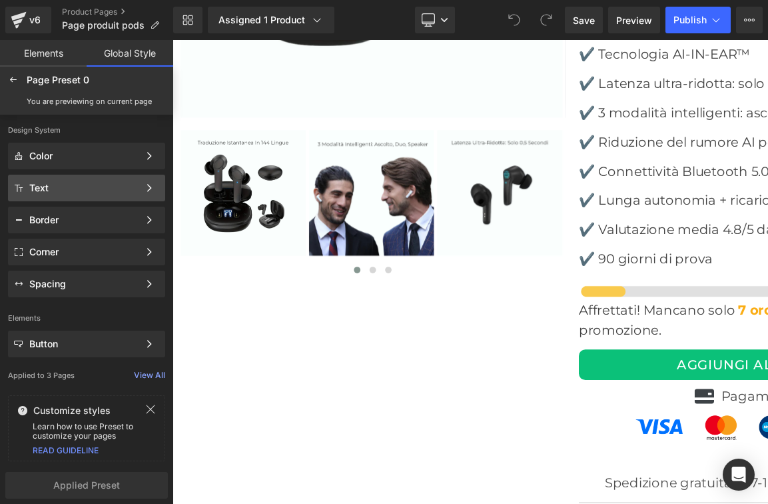
click at [79, 207] on div "Text Color Style Define a color palette and apply it to your pages 1 of 3 Next" at bounding box center [86, 220] width 157 height 27
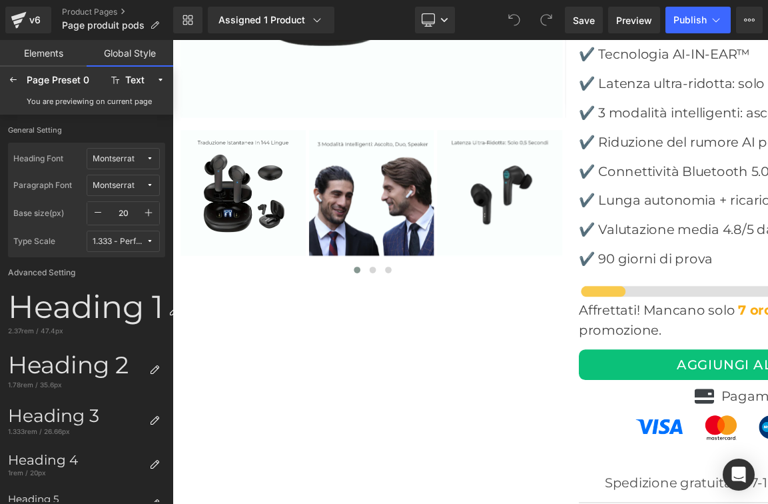
scroll to position [287, 0]
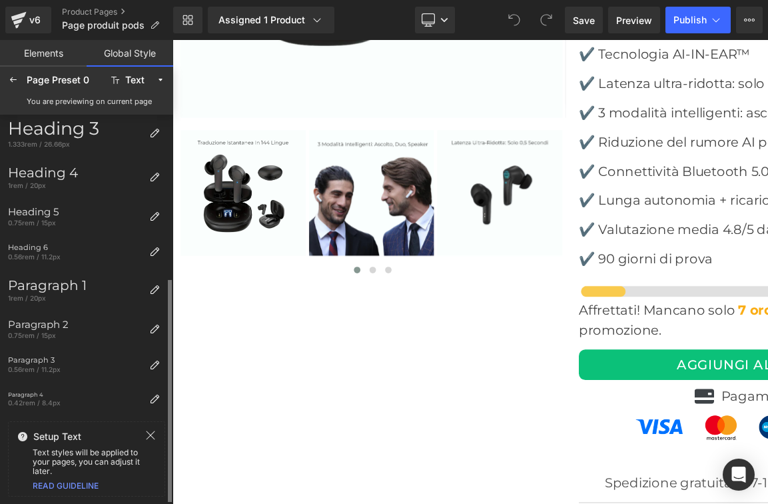
drag, startPoint x: 173, startPoint y: 174, endPoint x: 200, endPoint y: 182, distance: 27.8
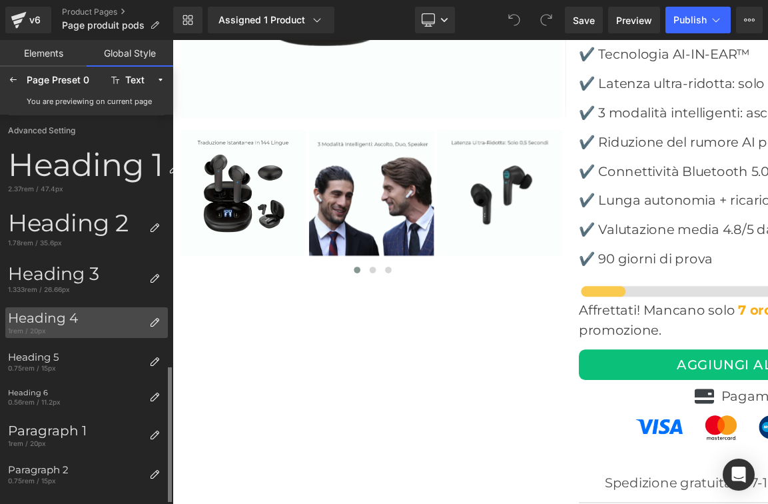
scroll to position [0, 0]
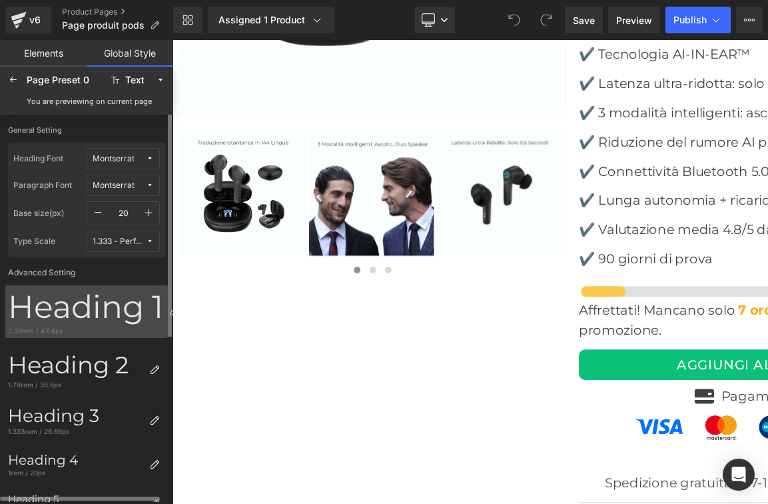
click at [82, 303] on div "Heading 1" at bounding box center [85, 307] width 155 height 38
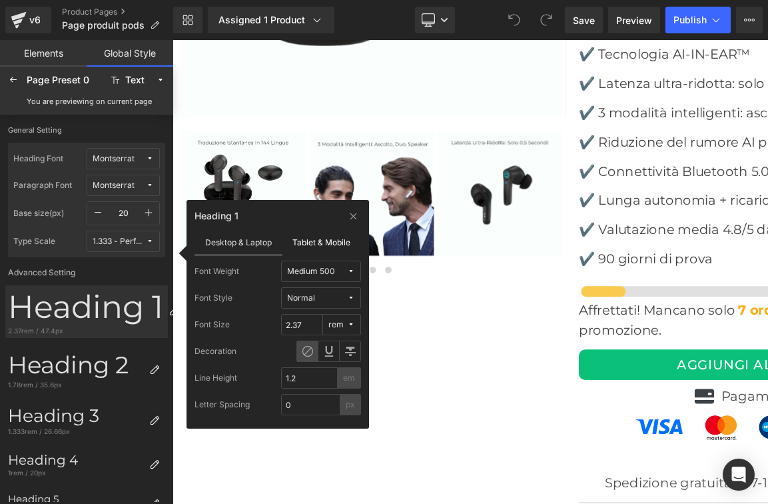
click at [324, 241] on label "Tablet & Mobile" at bounding box center [322, 241] width 79 height 25
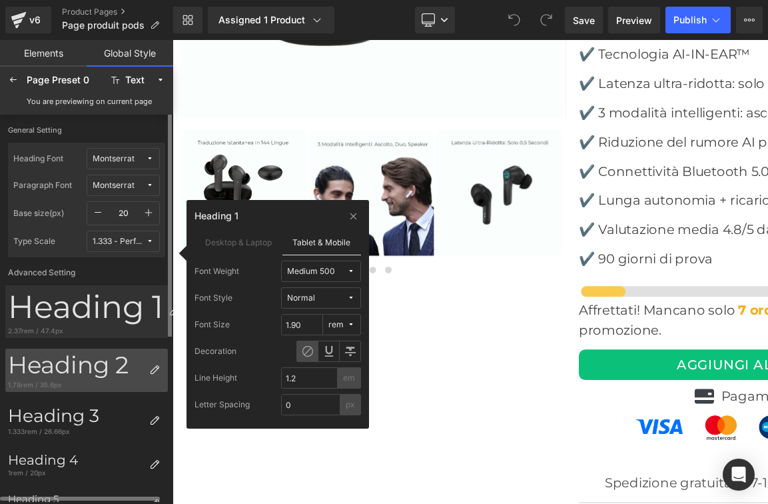
click at [87, 371] on div "Heading 2" at bounding box center [76, 365] width 136 height 29
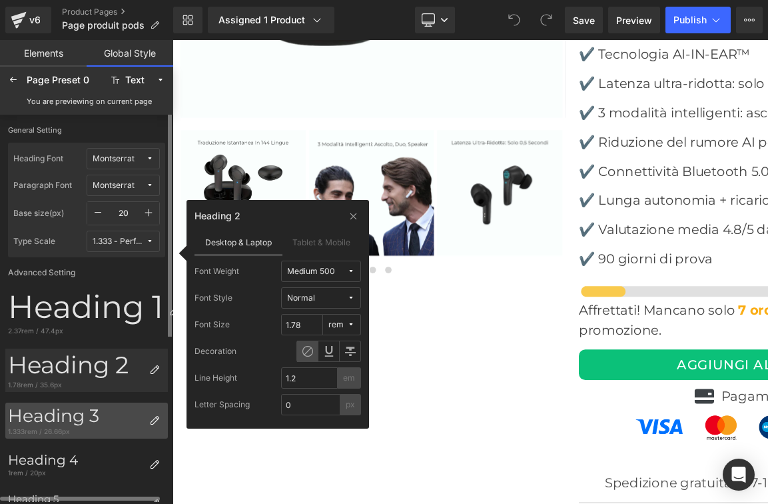
click at [65, 413] on div "Heading 3" at bounding box center [76, 415] width 136 height 21
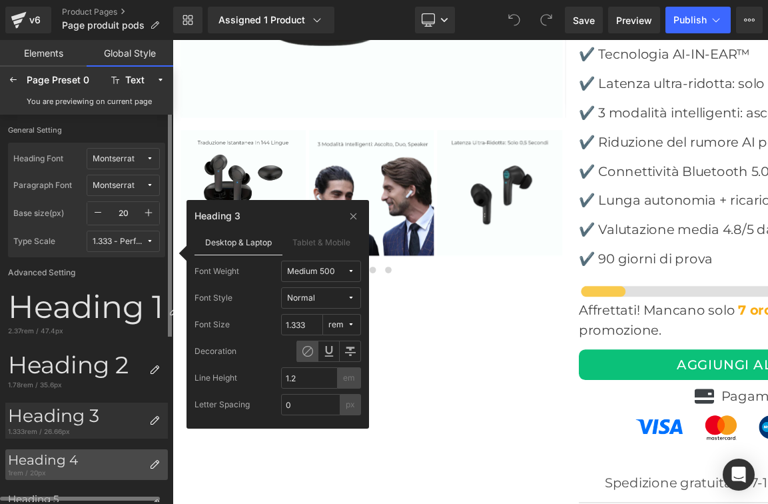
click at [64, 465] on div "Heading 4" at bounding box center [76, 460] width 136 height 16
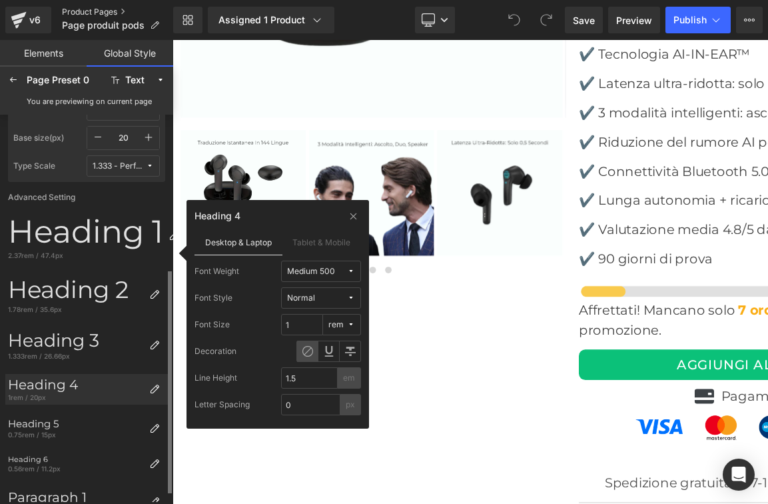
scroll to position [147, 0]
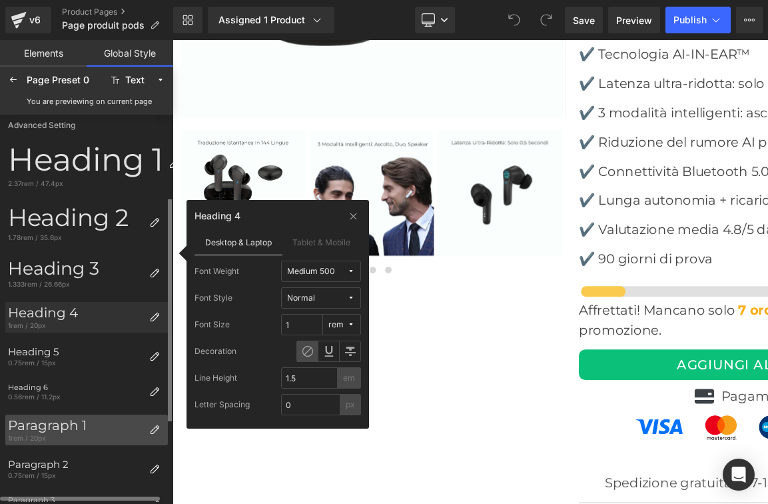
click at [55, 429] on div "Paragraph 1" at bounding box center [76, 425] width 136 height 16
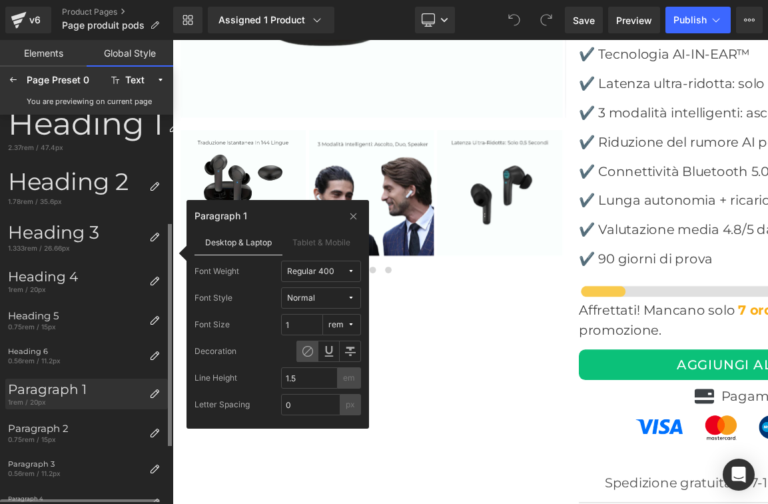
scroll to position [186, 0]
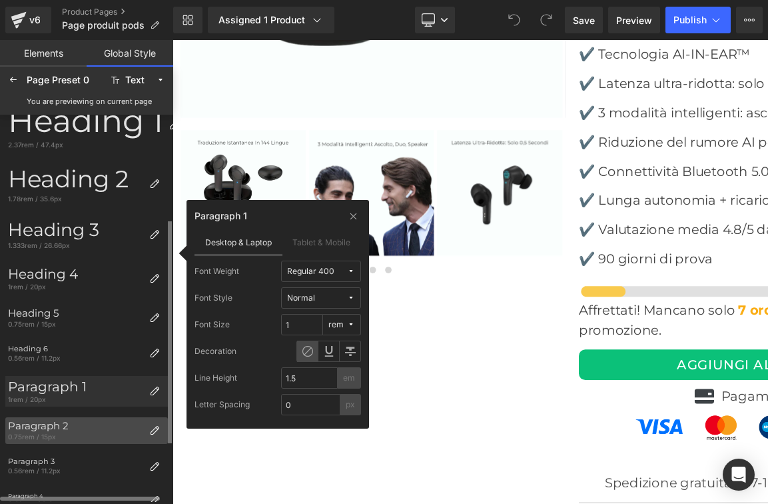
click at [49, 432] on div "0.75rem / 15px" at bounding box center [76, 436] width 136 height 9
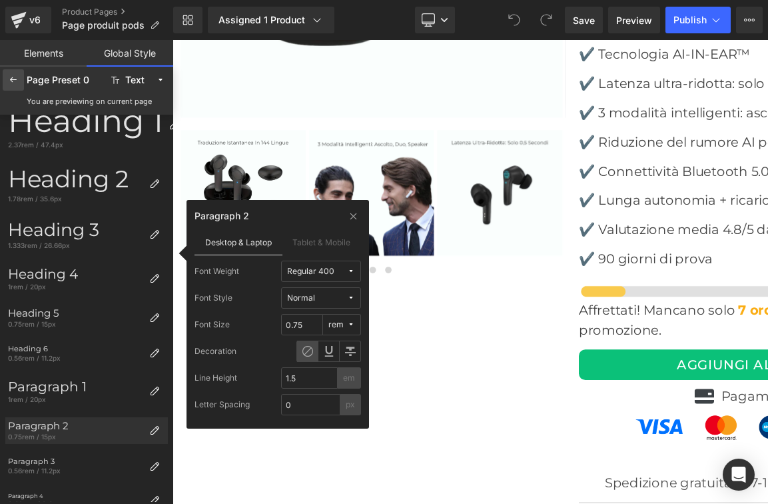
click at [12, 83] on icon at bounding box center [13, 80] width 11 height 11
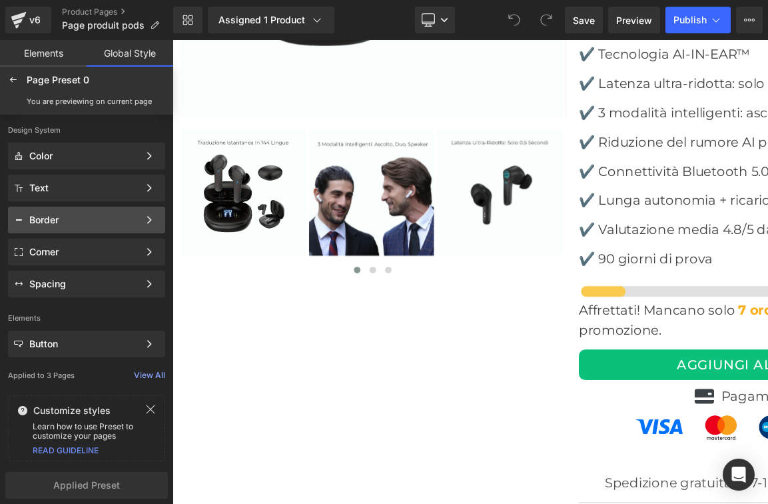
click at [63, 239] on div "Border" at bounding box center [86, 252] width 157 height 27
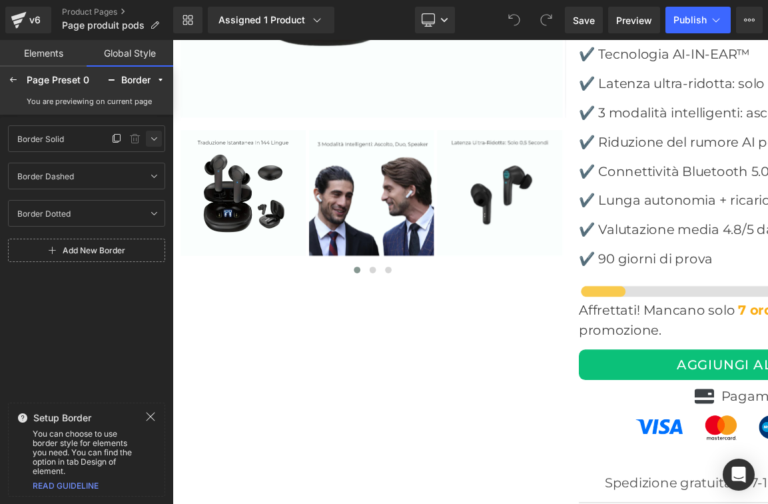
click at [159, 138] on icon at bounding box center [154, 138] width 11 height 11
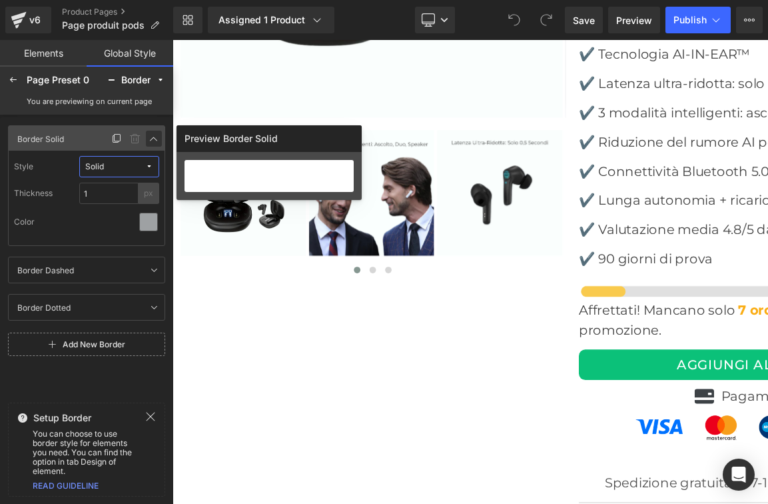
click at [159, 138] on icon at bounding box center [154, 138] width 11 height 11
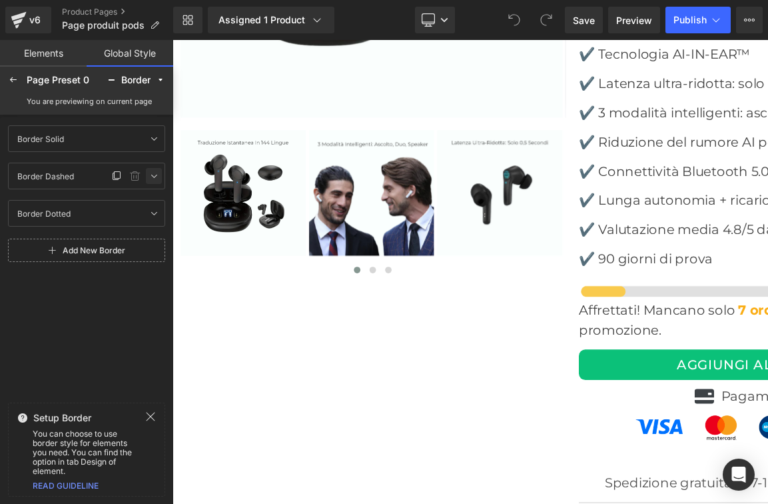
click at [154, 176] on icon at bounding box center [154, 176] width 11 height 11
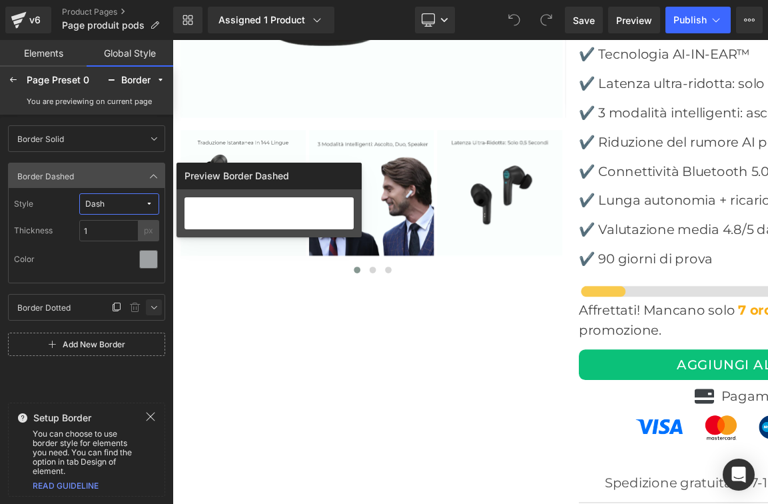
click at [160, 314] on link at bounding box center [154, 307] width 16 height 16
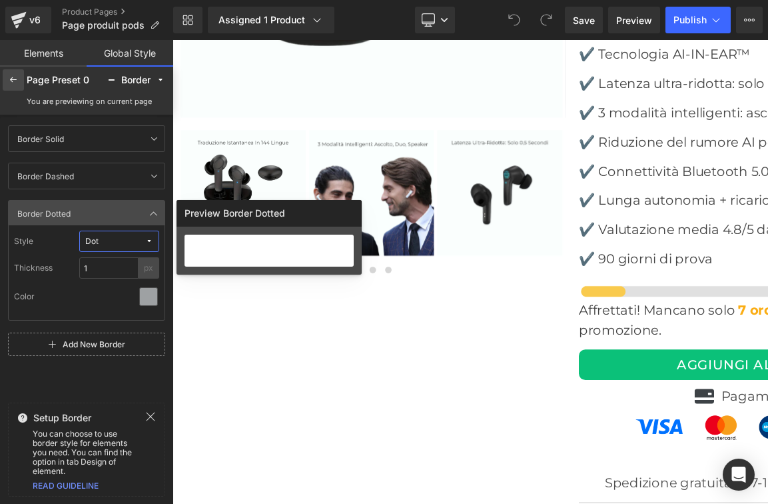
click at [17, 82] on icon at bounding box center [13, 80] width 11 height 11
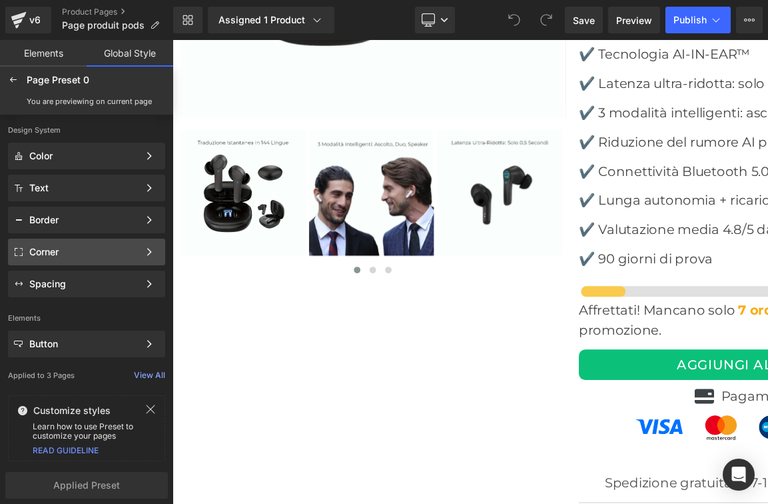
click at [81, 255] on div "Corner" at bounding box center [83, 252] width 109 height 11
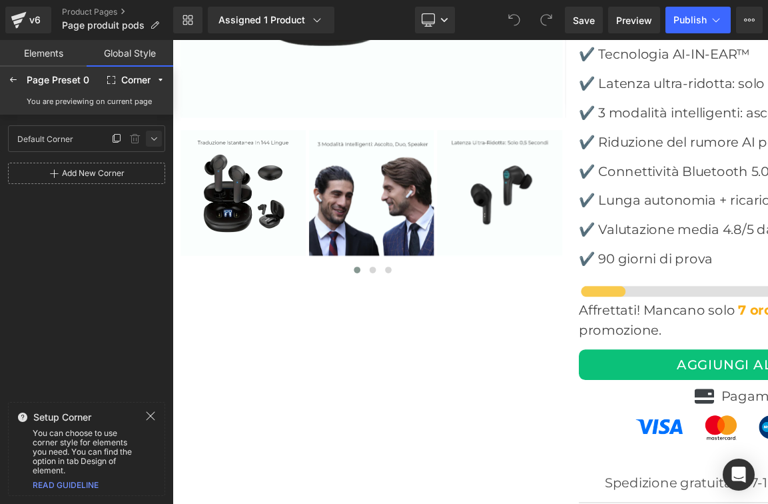
click at [151, 135] on icon at bounding box center [154, 138] width 11 height 11
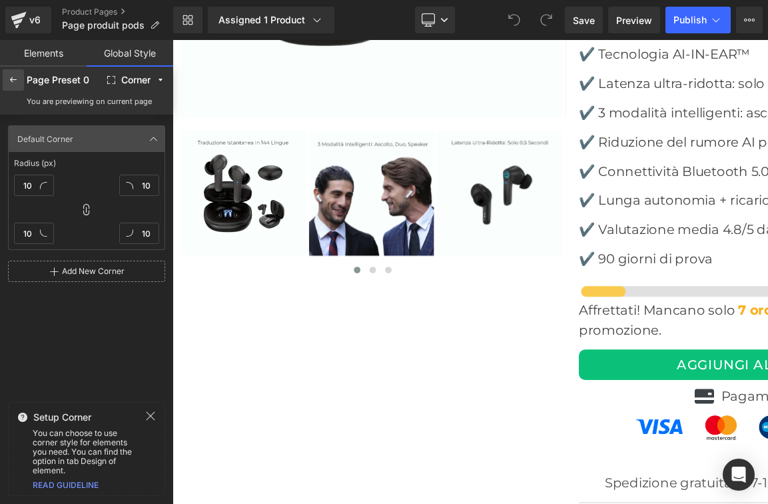
click at [15, 82] on icon at bounding box center [13, 80] width 11 height 11
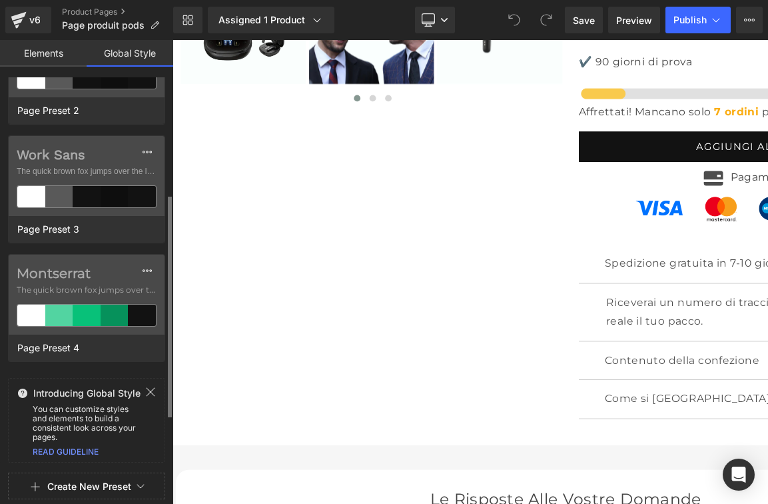
scroll to position [0, 0]
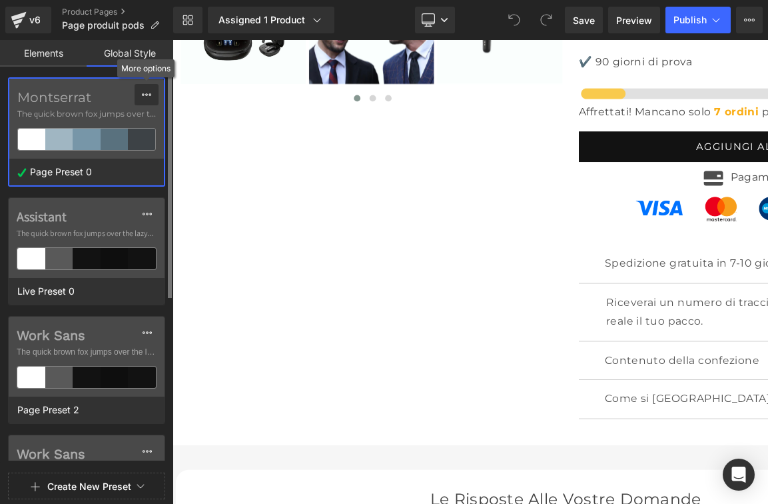
click at [149, 95] on icon at bounding box center [146, 94] width 9 height 3
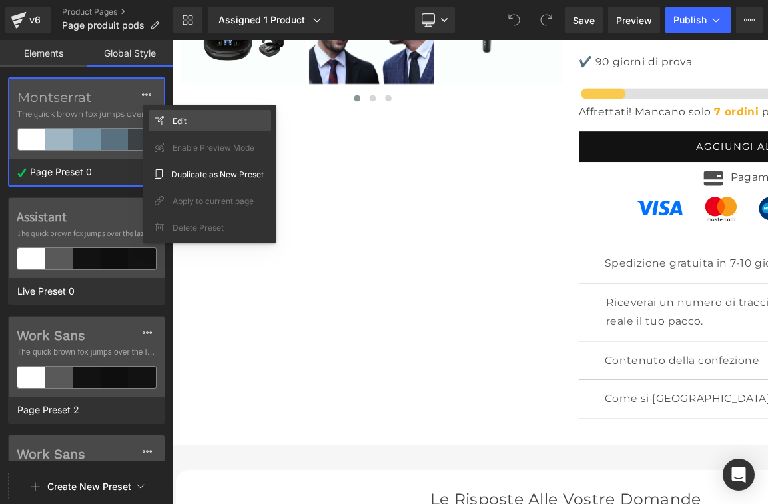
click at [167, 121] on div "Edit" at bounding box center [210, 120] width 123 height 21
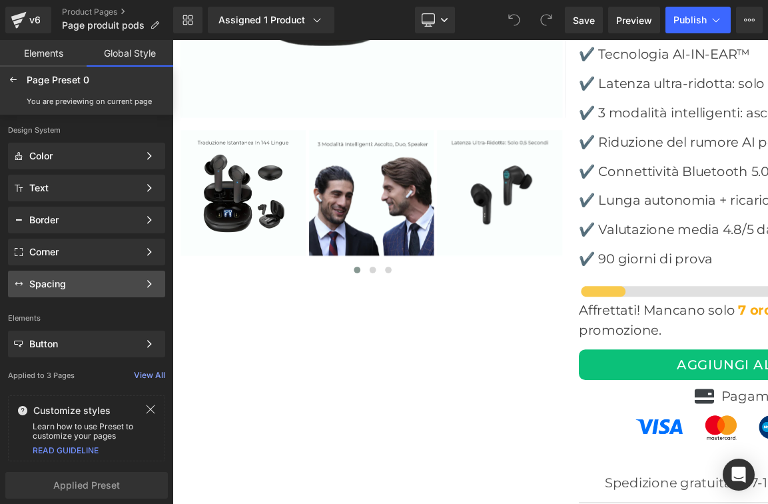
click at [67, 291] on div "Spacing" at bounding box center [86, 284] width 157 height 27
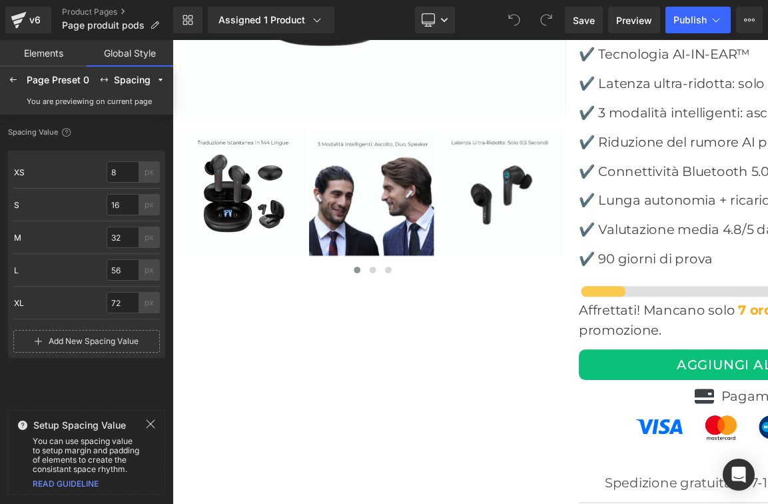
click at [51, 54] on link "Elements" at bounding box center [43, 53] width 87 height 27
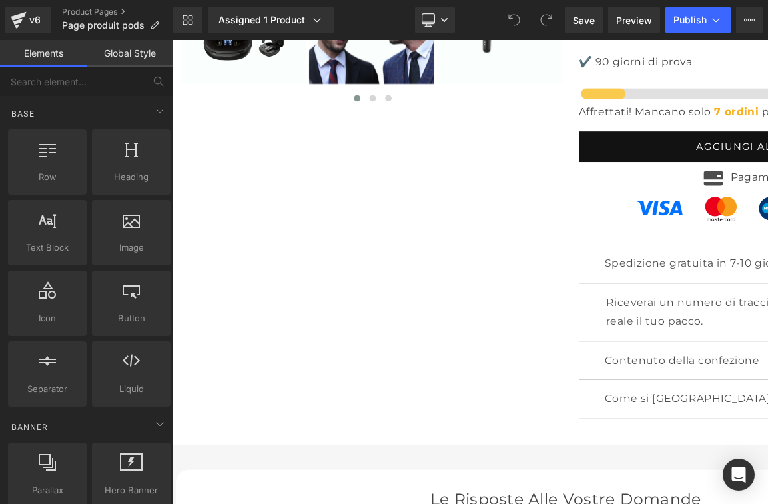
scroll to position [3, 0]
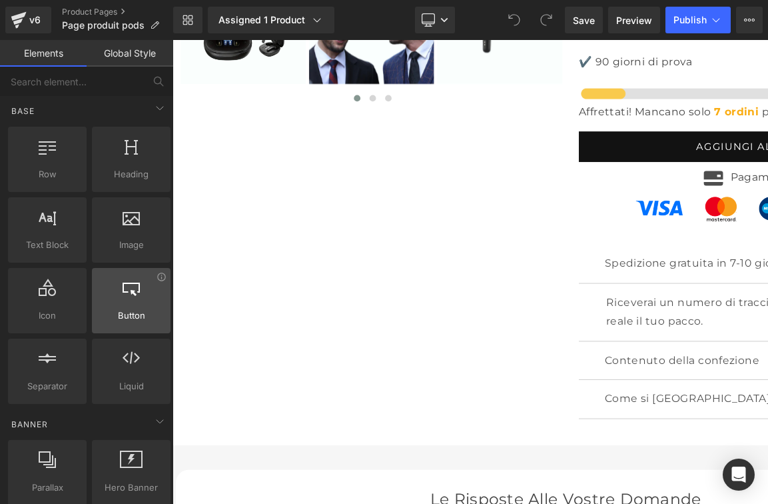
click at [141, 311] on span "Button" at bounding box center [131, 316] width 71 height 14
click at [127, 312] on span "Button" at bounding box center [131, 316] width 71 height 14
click at [128, 309] on span "Button" at bounding box center [131, 316] width 71 height 14
click at [129, 301] on div at bounding box center [131, 294] width 71 height 30
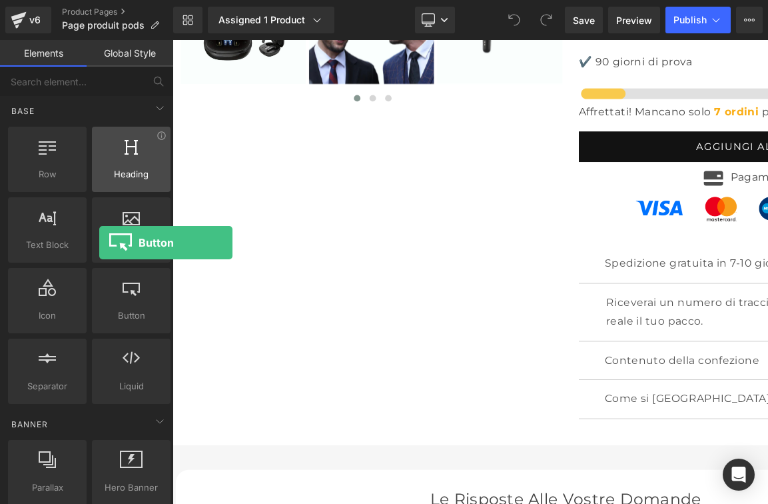
drag, startPoint x: 129, startPoint y: 301, endPoint x: 99, endPoint y: 141, distance: 162.6
click at [99, 141] on div "Row rows, columns, layouts, div Heading headings, titles, h1,h2,h3,h4,h5,h6 Tex…" at bounding box center [89, 265] width 168 height 283
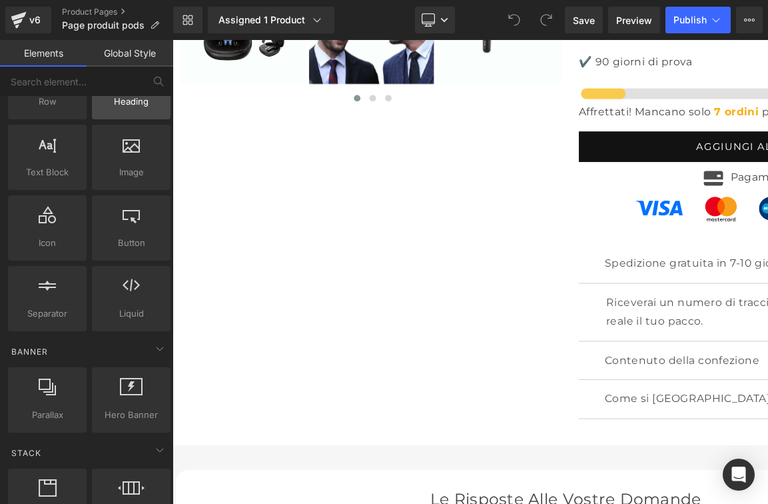
scroll to position [0, 0]
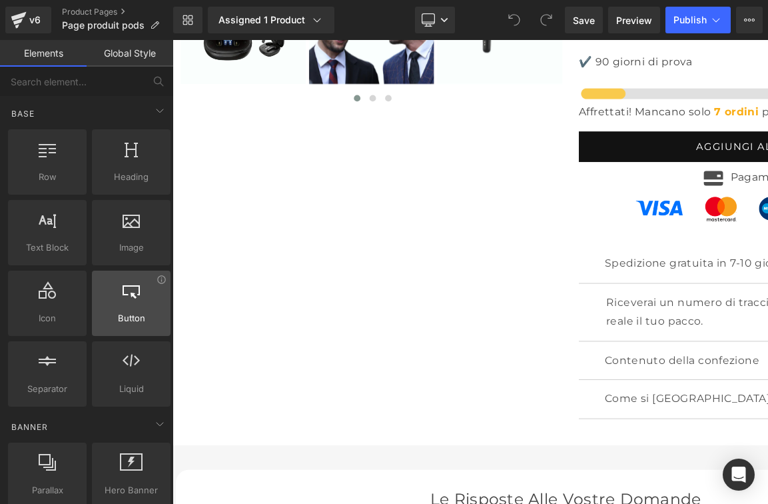
click at [141, 308] on div at bounding box center [131, 296] width 71 height 30
click at [152, 113] on icon at bounding box center [160, 111] width 16 height 16
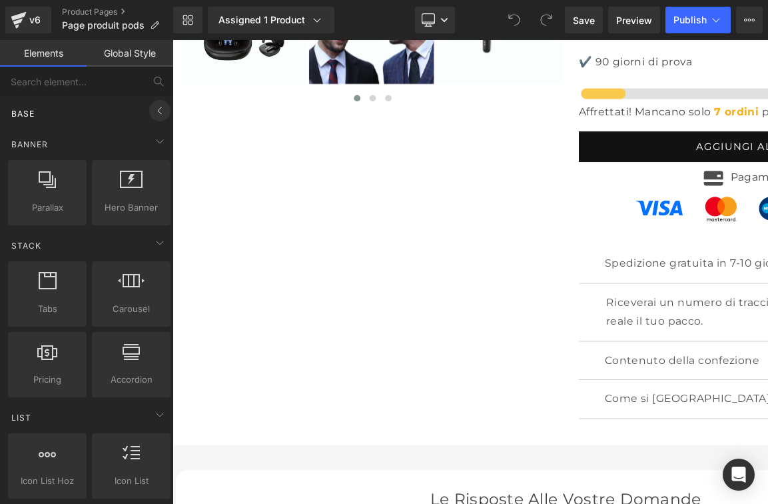
click at [154, 111] on icon at bounding box center [160, 111] width 16 height 16
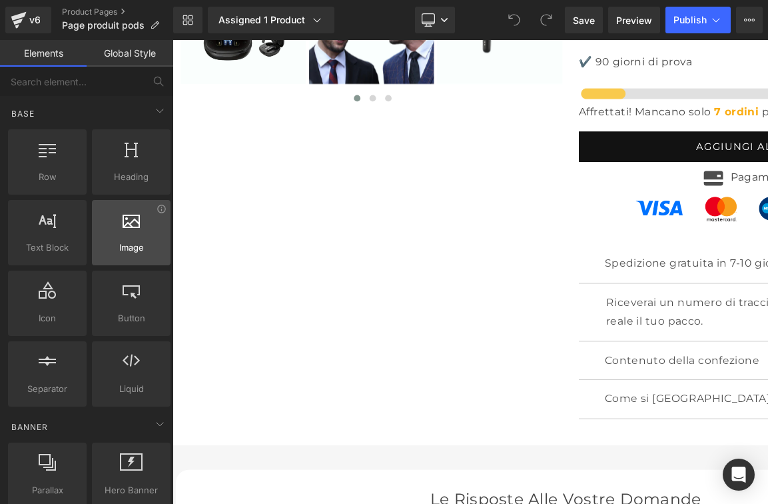
click at [125, 243] on span "Image" at bounding box center [131, 248] width 71 height 14
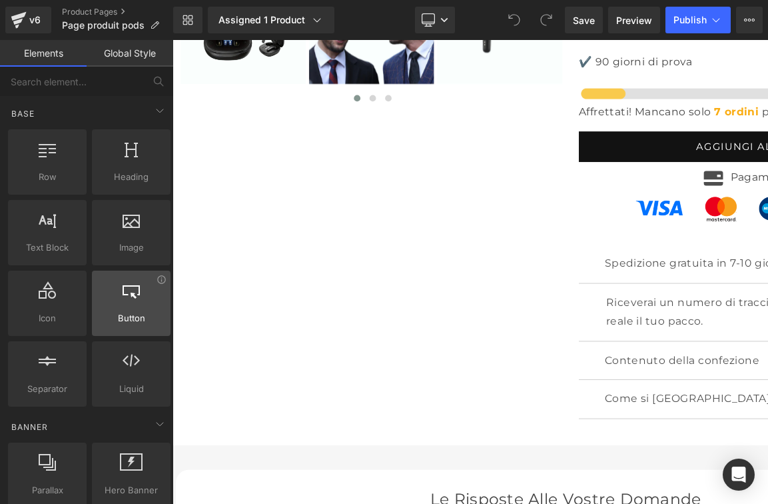
click at [127, 304] on div at bounding box center [131, 296] width 71 height 30
drag, startPoint x: 128, startPoint y: 303, endPoint x: 101, endPoint y: 286, distance: 32.0
click at [101, 286] on div at bounding box center [131, 296] width 71 height 30
click at [108, 294] on div at bounding box center [131, 296] width 71 height 30
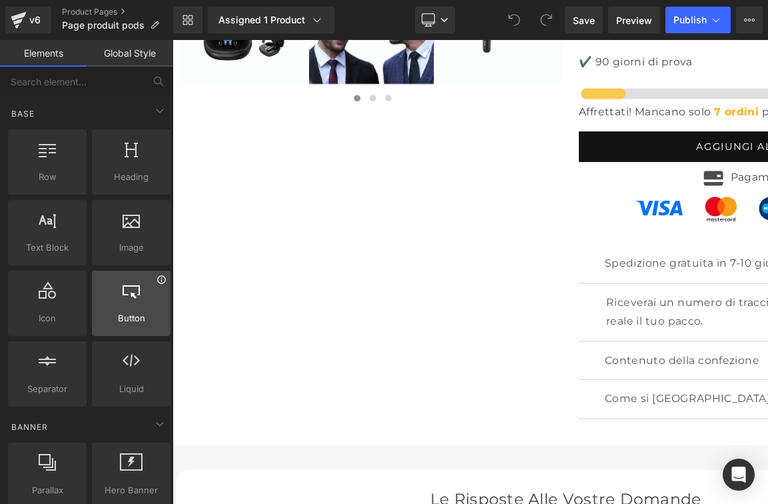
click at [157, 284] on icon at bounding box center [162, 280] width 10 height 10
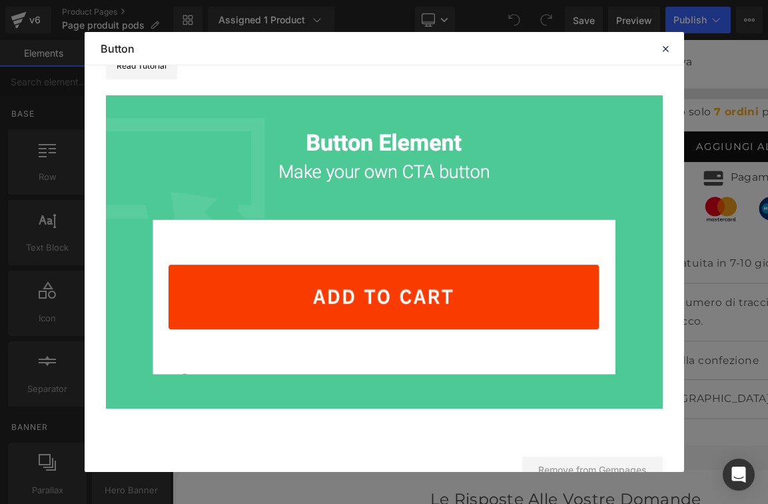
scroll to position [137, 0]
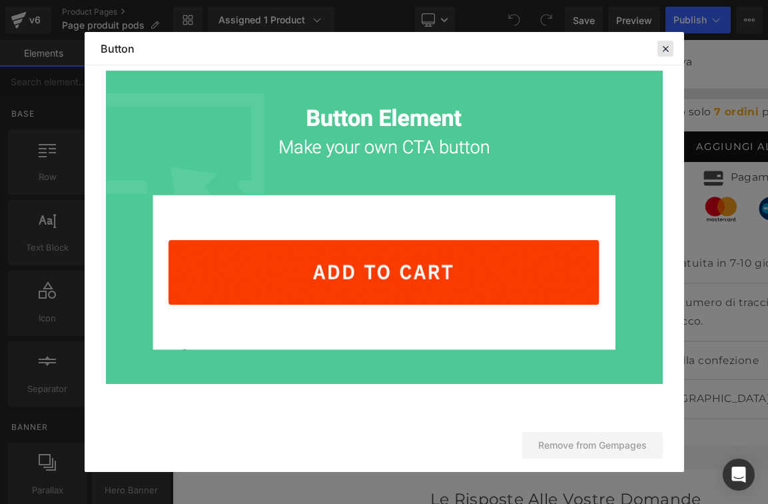
click at [668, 48] on icon at bounding box center [666, 49] width 12 height 12
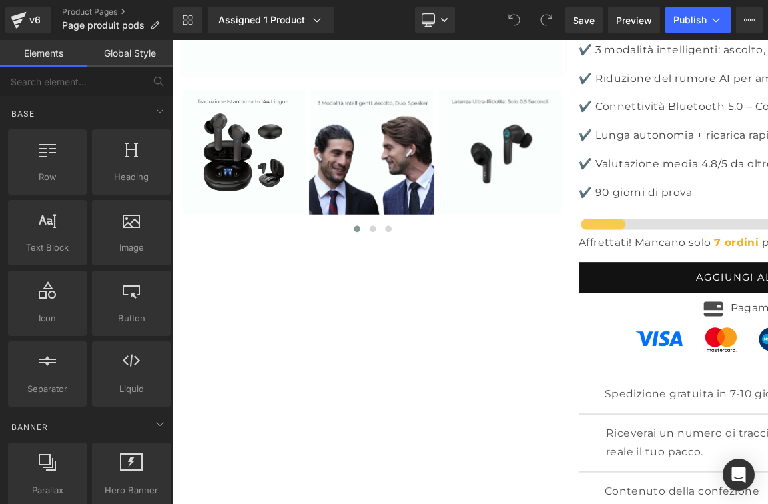
scroll to position [4202, 0]
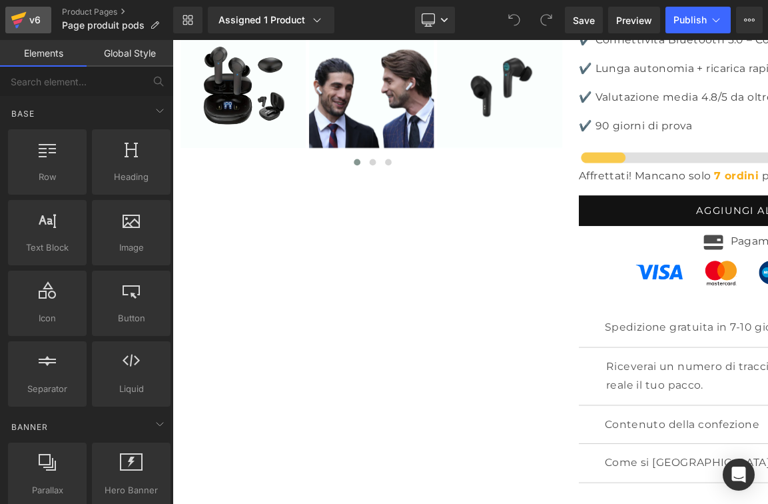
click at [20, 18] on icon at bounding box center [19, 19] width 16 height 33
